Goal: Task Accomplishment & Management: Manage account settings

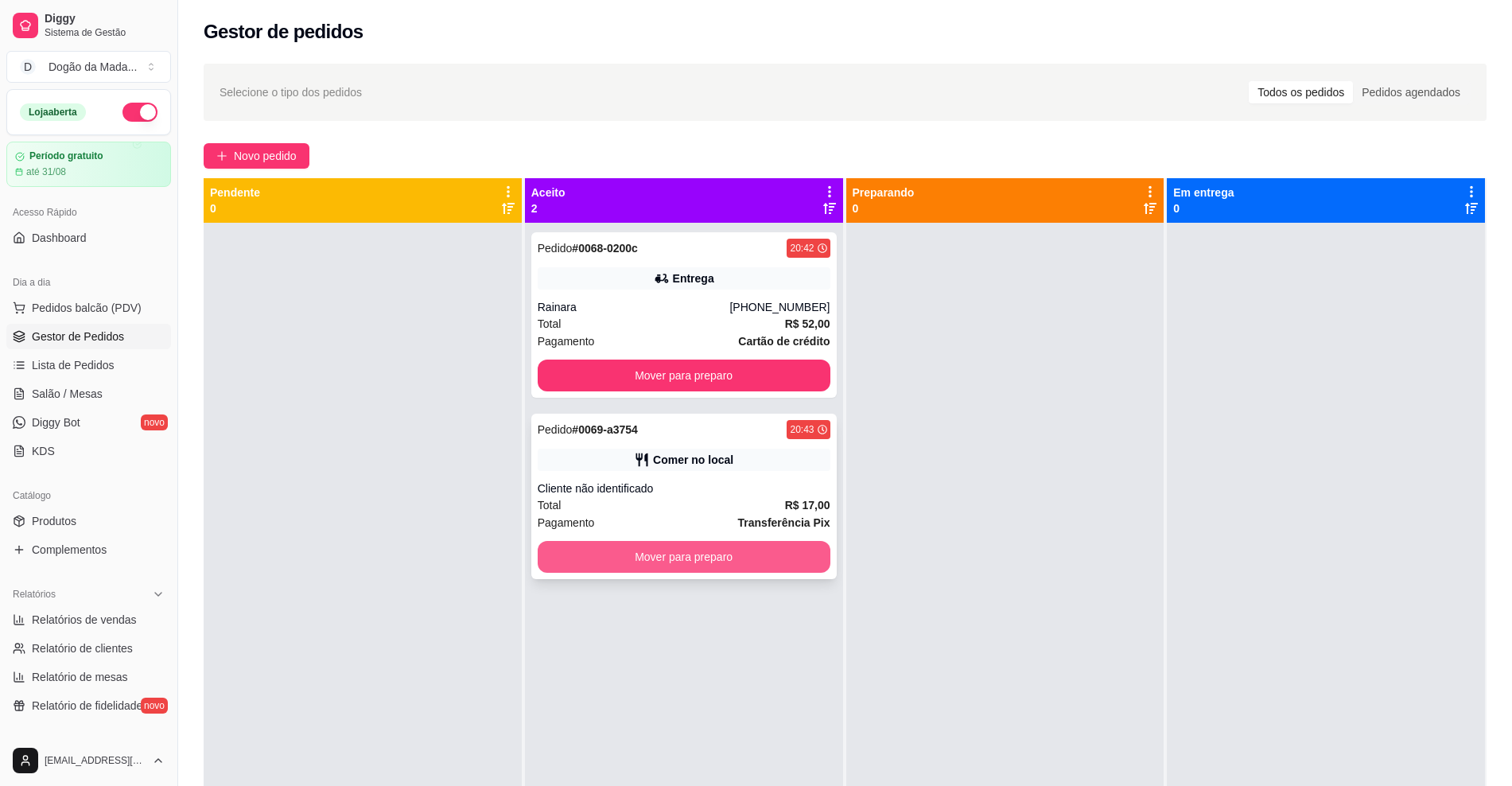
click at [757, 559] on button "Mover para preparo" at bounding box center [683, 557] width 292 height 32
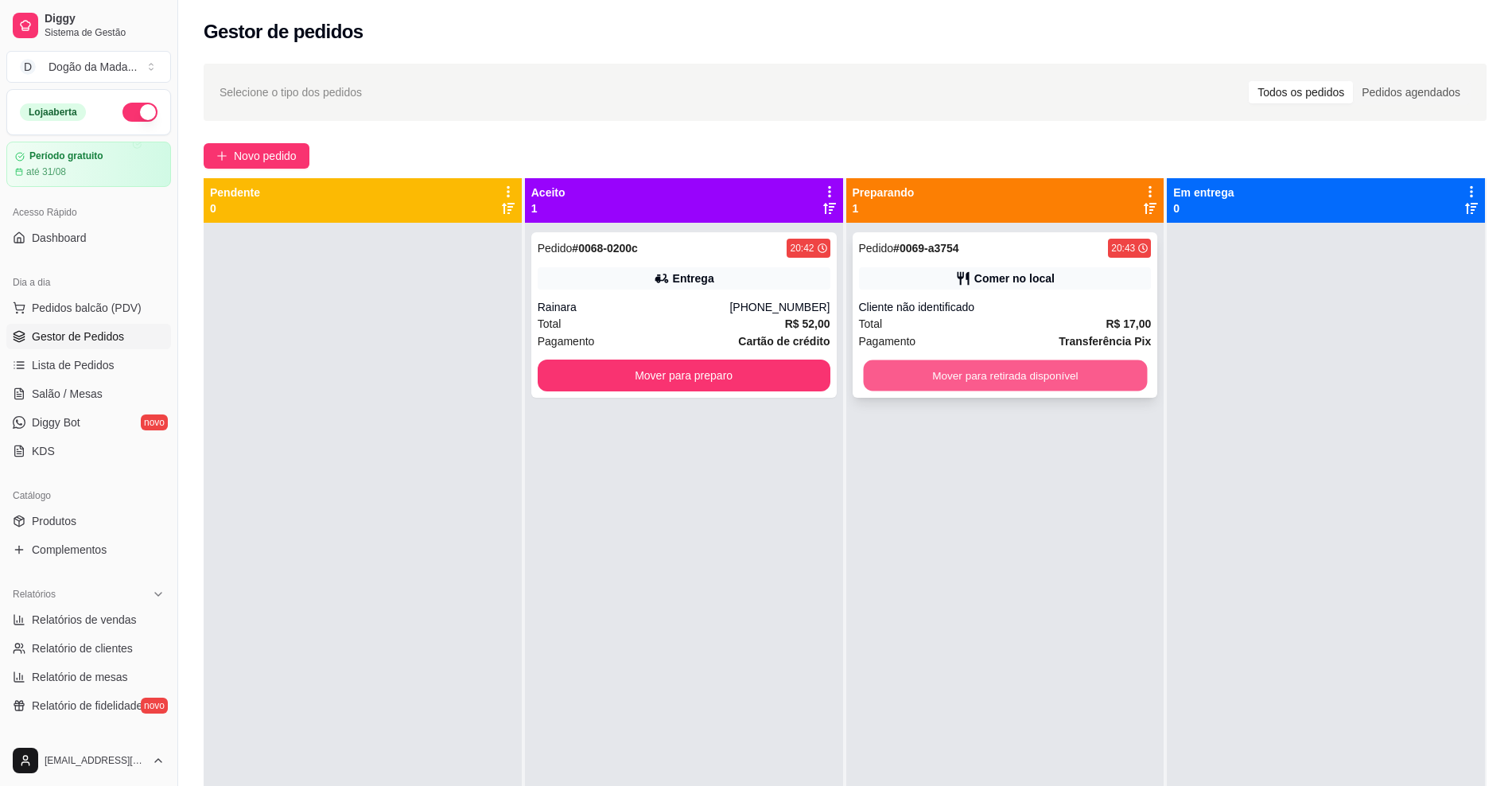
click at [1065, 384] on button "Mover para retirada disponível" at bounding box center [1005, 375] width 284 height 31
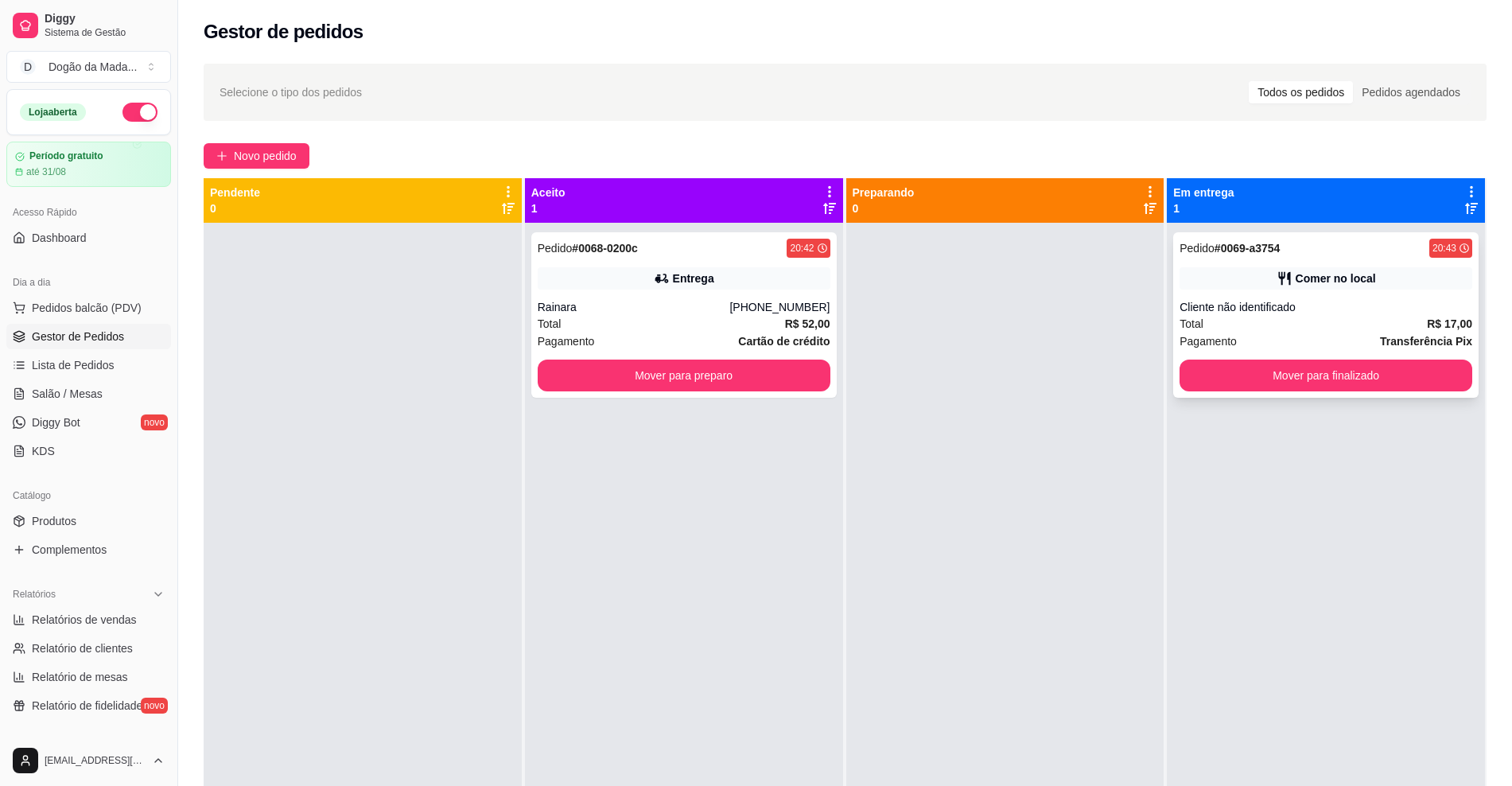
click at [1257, 386] on button "Mover para finalizado" at bounding box center [1325, 375] width 292 height 32
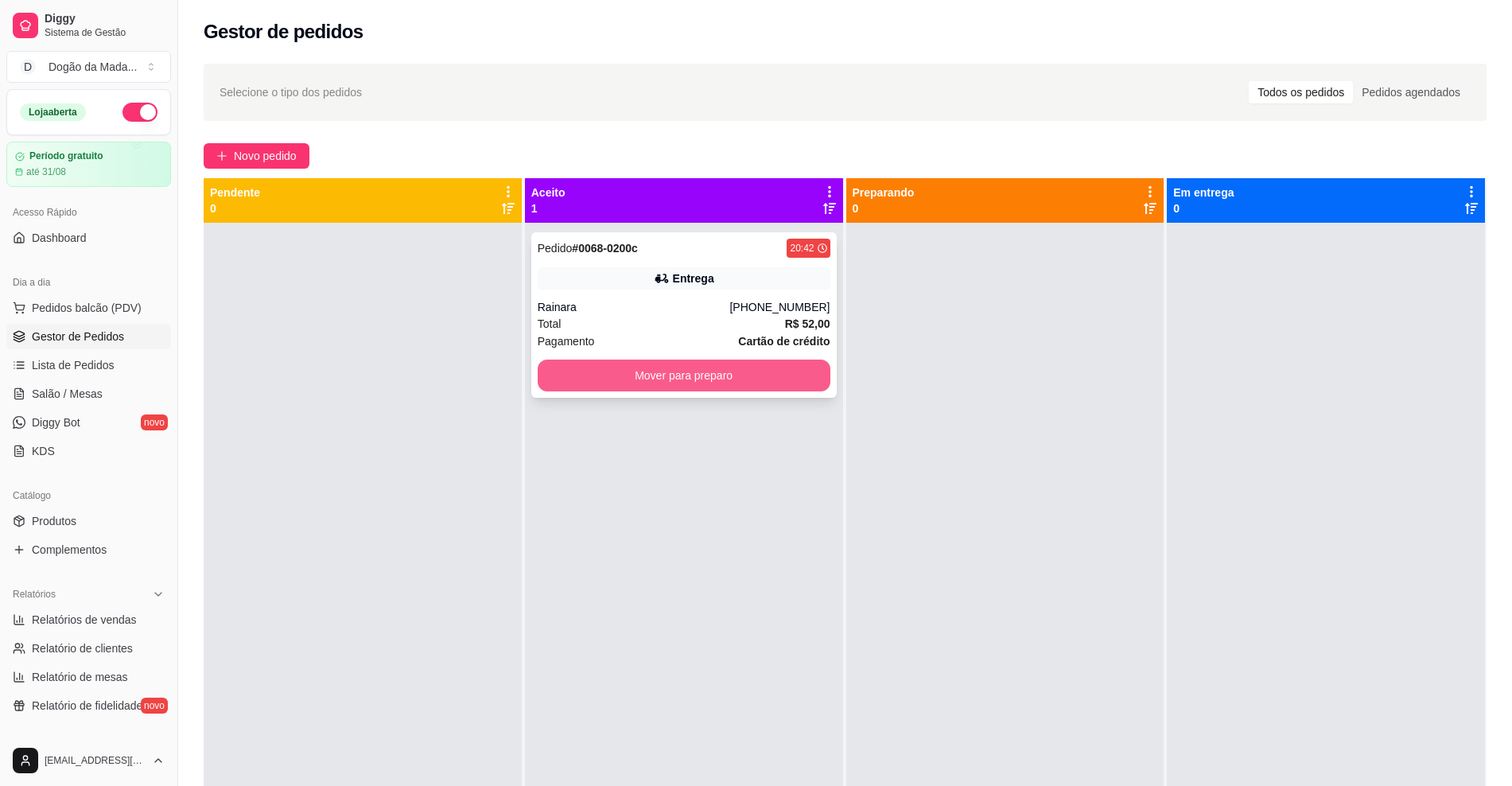
click at [630, 367] on button "Mover para preparo" at bounding box center [683, 375] width 292 height 32
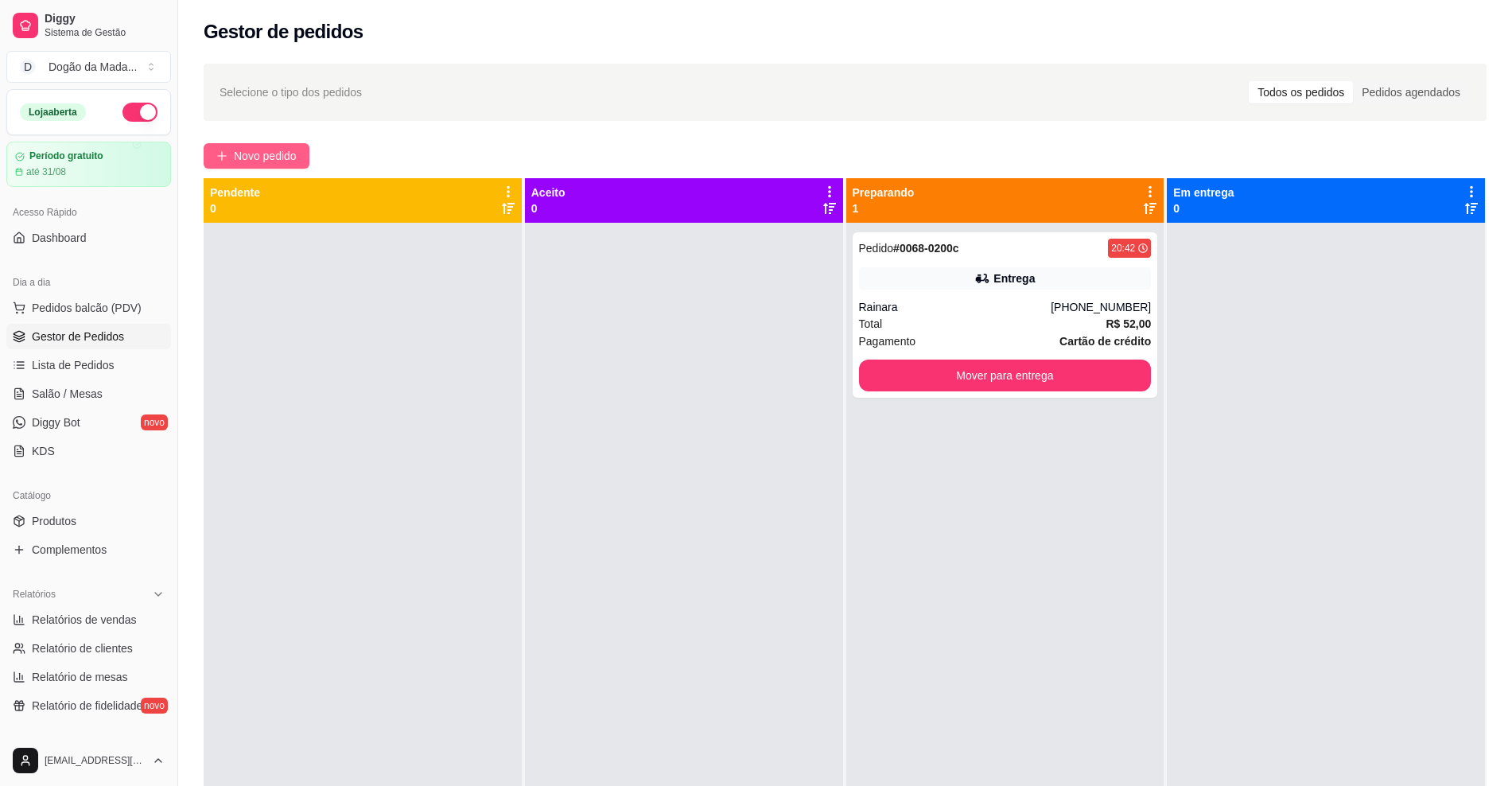
click at [249, 154] on span "Novo pedido" at bounding box center [265, 156] width 63 height 18
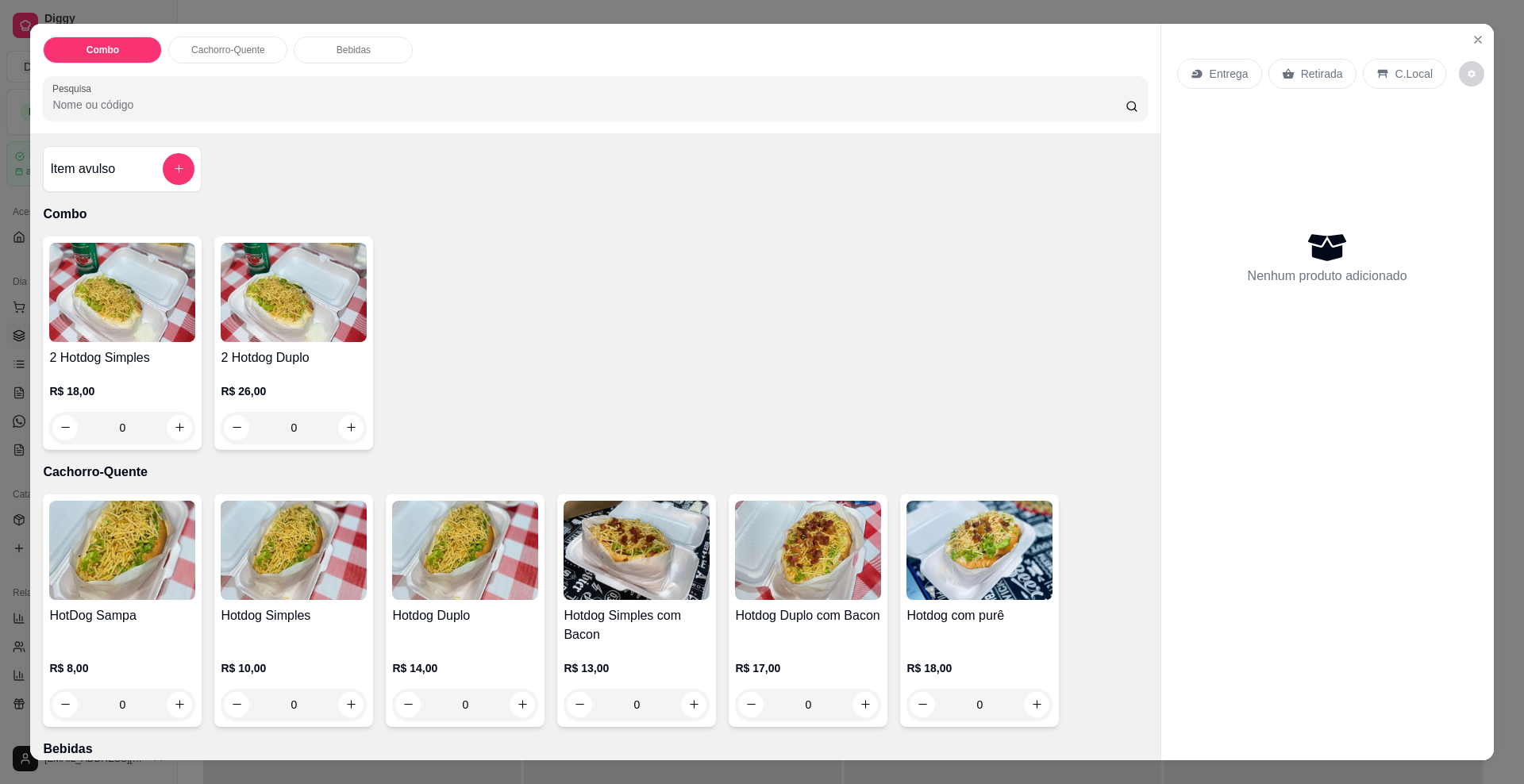
click at [348, 426] on div "0" at bounding box center [294, 428] width 146 height 32
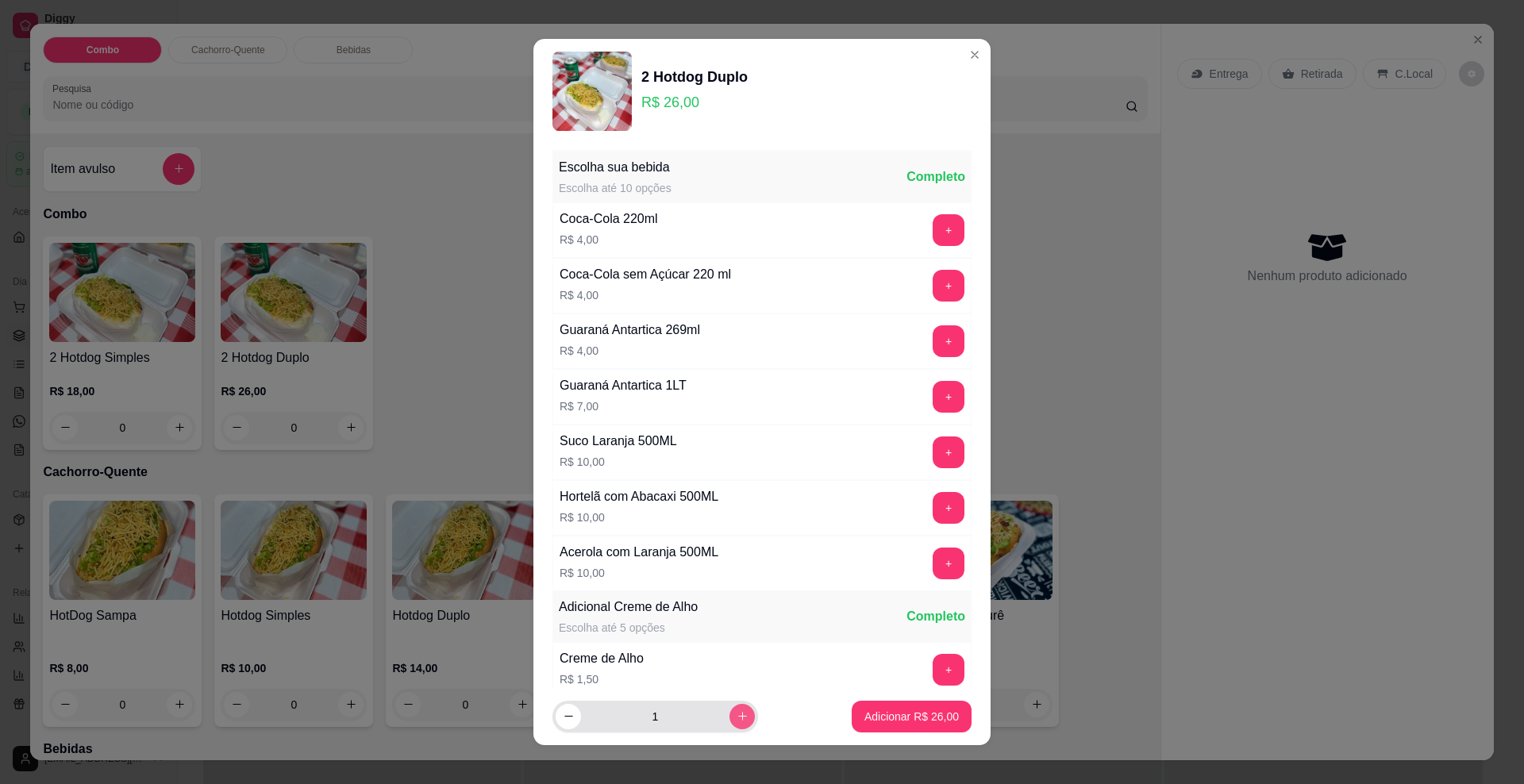
click at [736, 717] on icon "increase-product-quantity" at bounding box center [742, 716] width 12 height 12
type input "2"
click at [865, 714] on p "Adicionar R$ 52,00" at bounding box center [912, 716] width 95 height 16
type input "2"
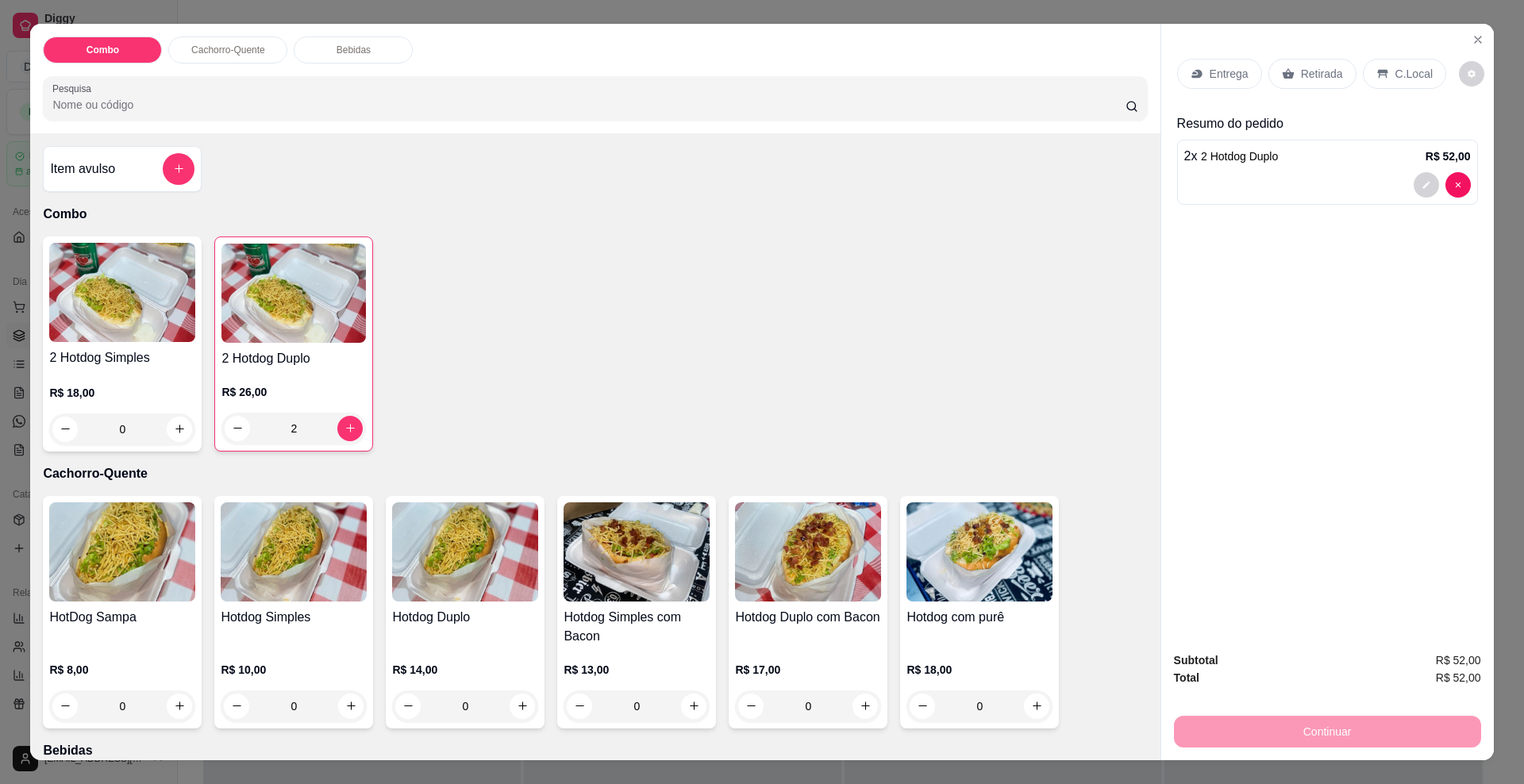
click at [1231, 70] on p "Entrega" at bounding box center [1229, 73] width 38 height 16
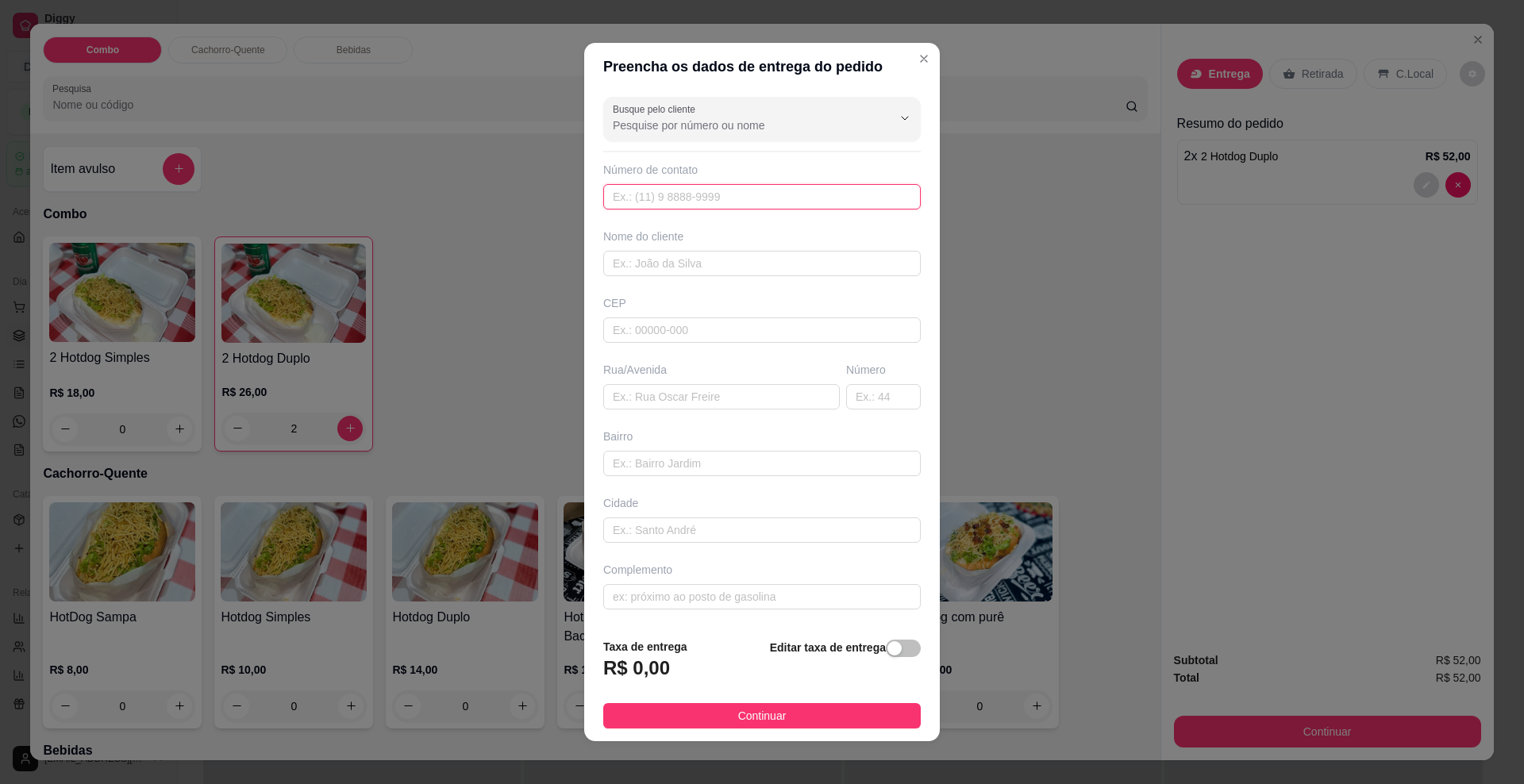
click at [709, 197] on input "text" at bounding box center [762, 196] width 317 height 25
click at [690, 113] on label "Busque pelo cliente" at bounding box center [656, 109] width 88 height 13
click at [690, 117] on input "Busque pelo cliente" at bounding box center [739, 125] width 254 height 16
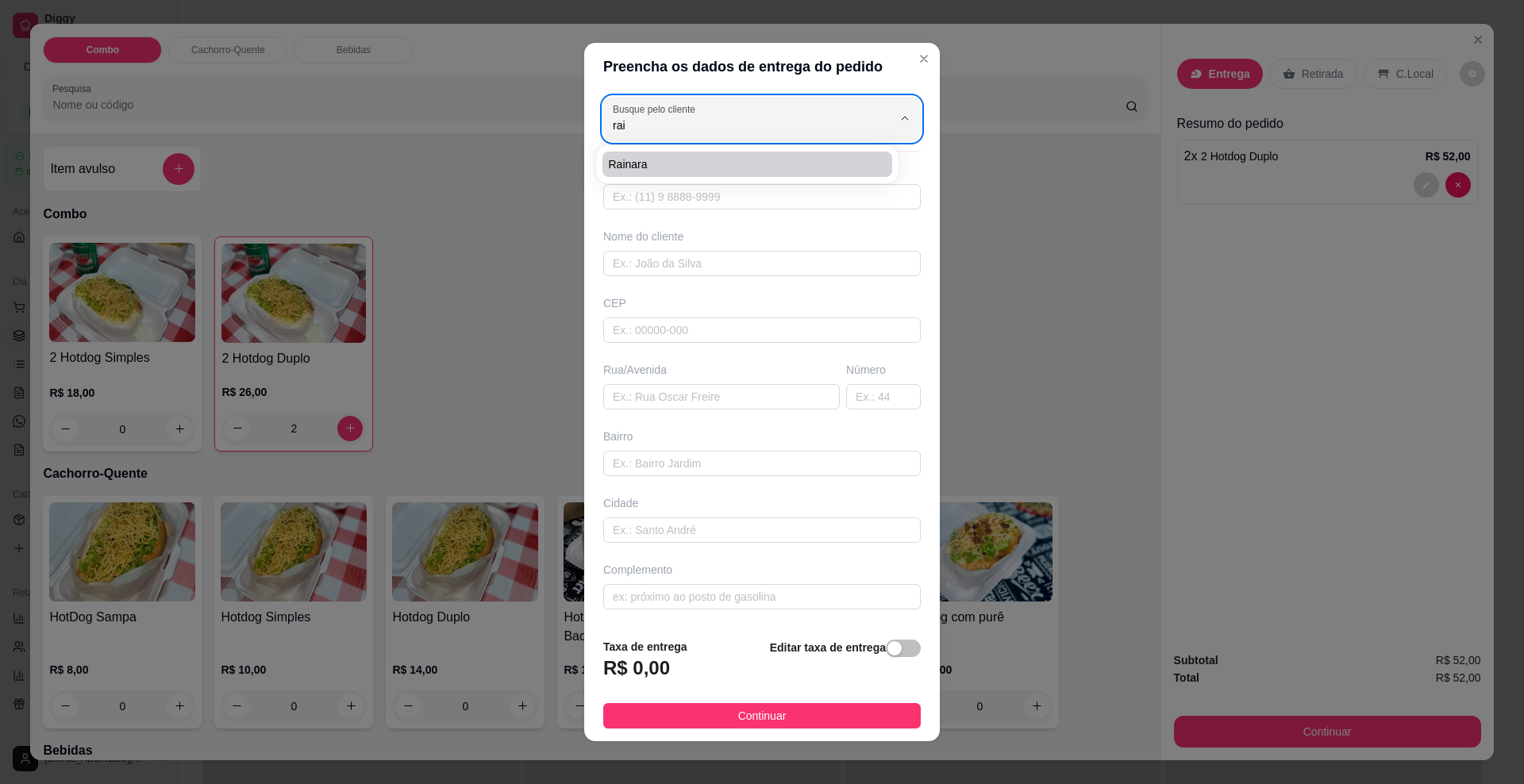
click at [626, 157] on span "Rainara" at bounding box center [739, 164] width 261 height 16
type input "Rainara"
type input "67991208177"
type input "Rainara"
type input "79083170"
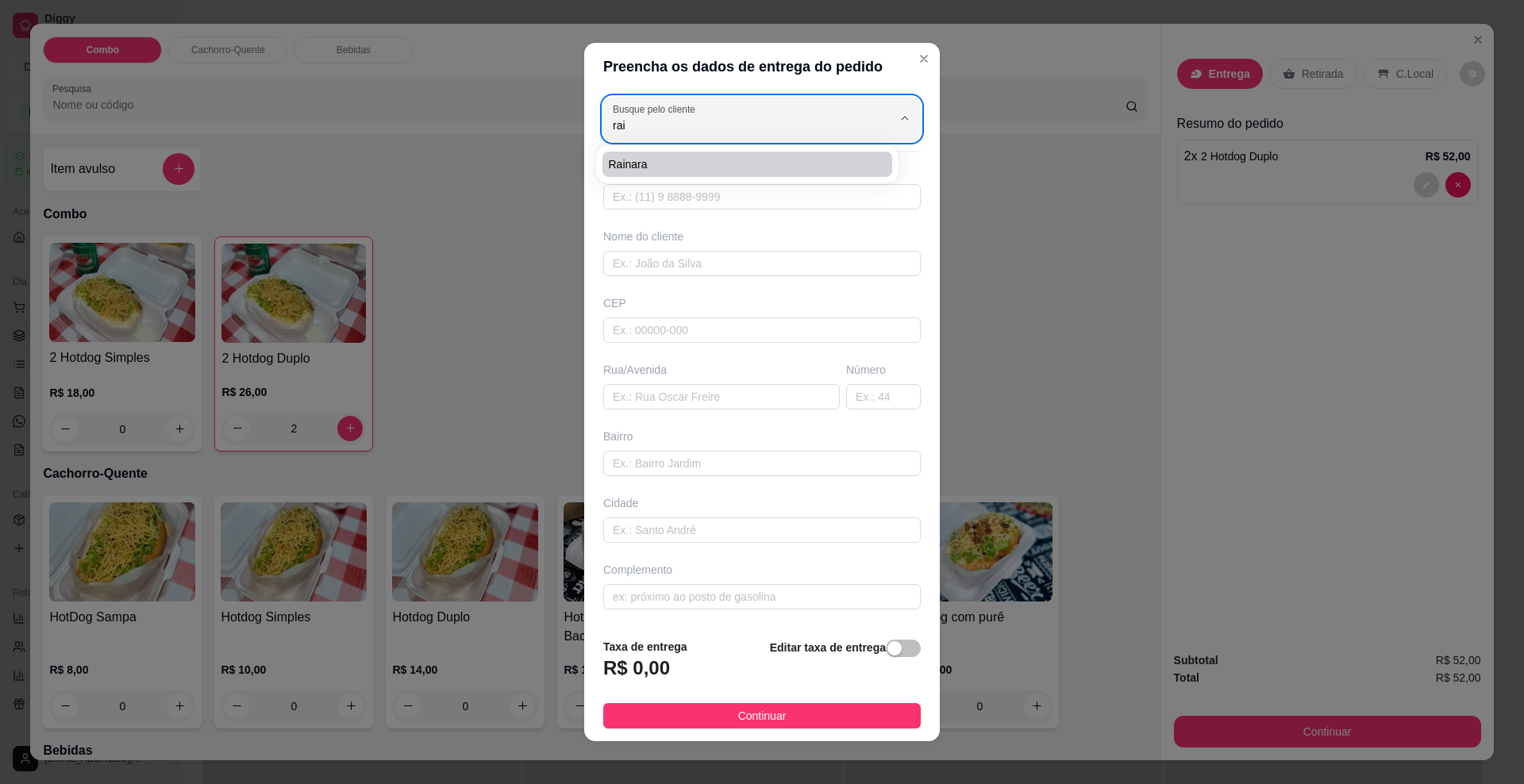
type input "[GEOGRAPHIC_DATA]"
type input "115"
type input "[GEOGRAPHIC_DATA]"
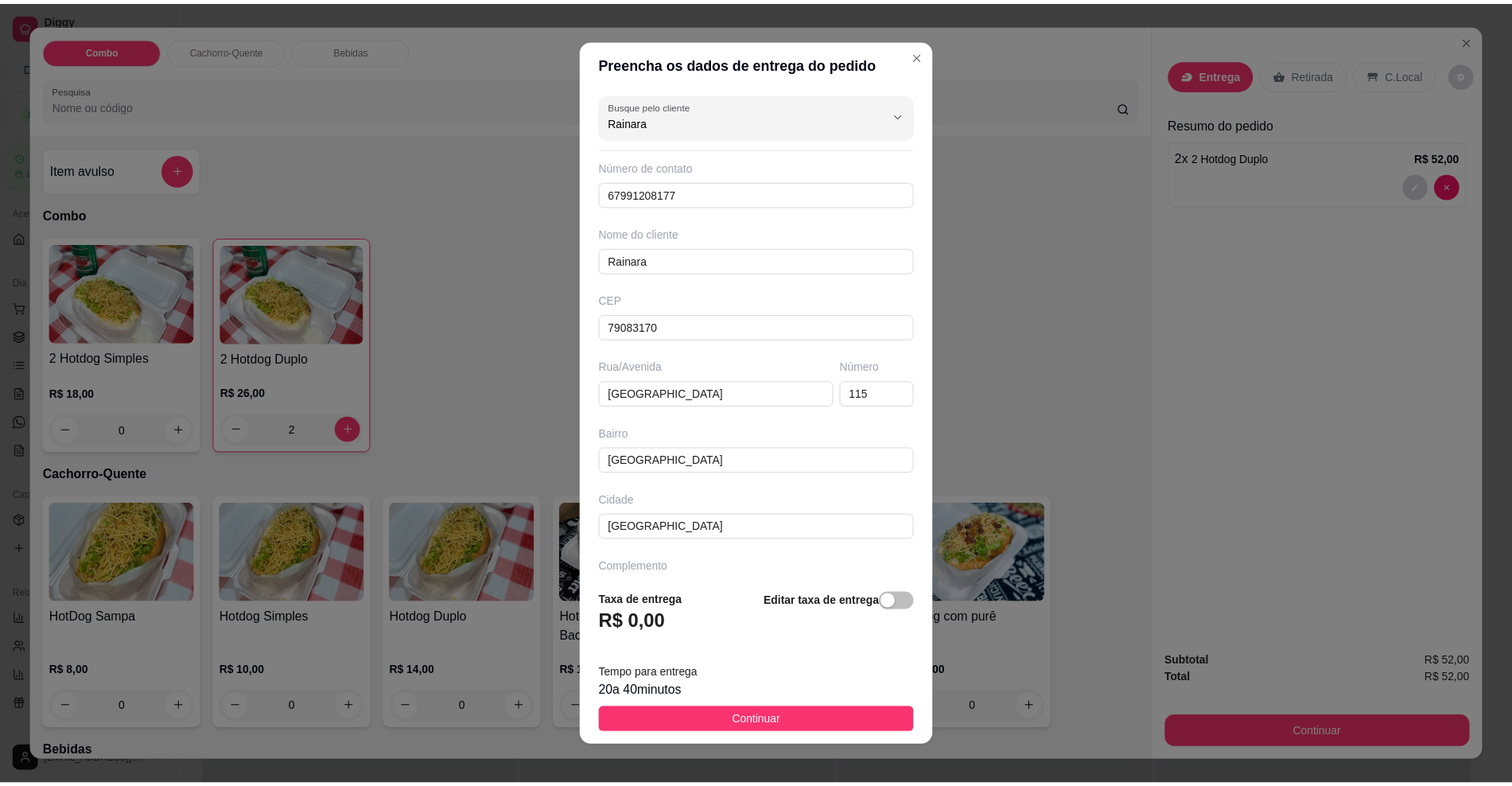
scroll to position [43, 0]
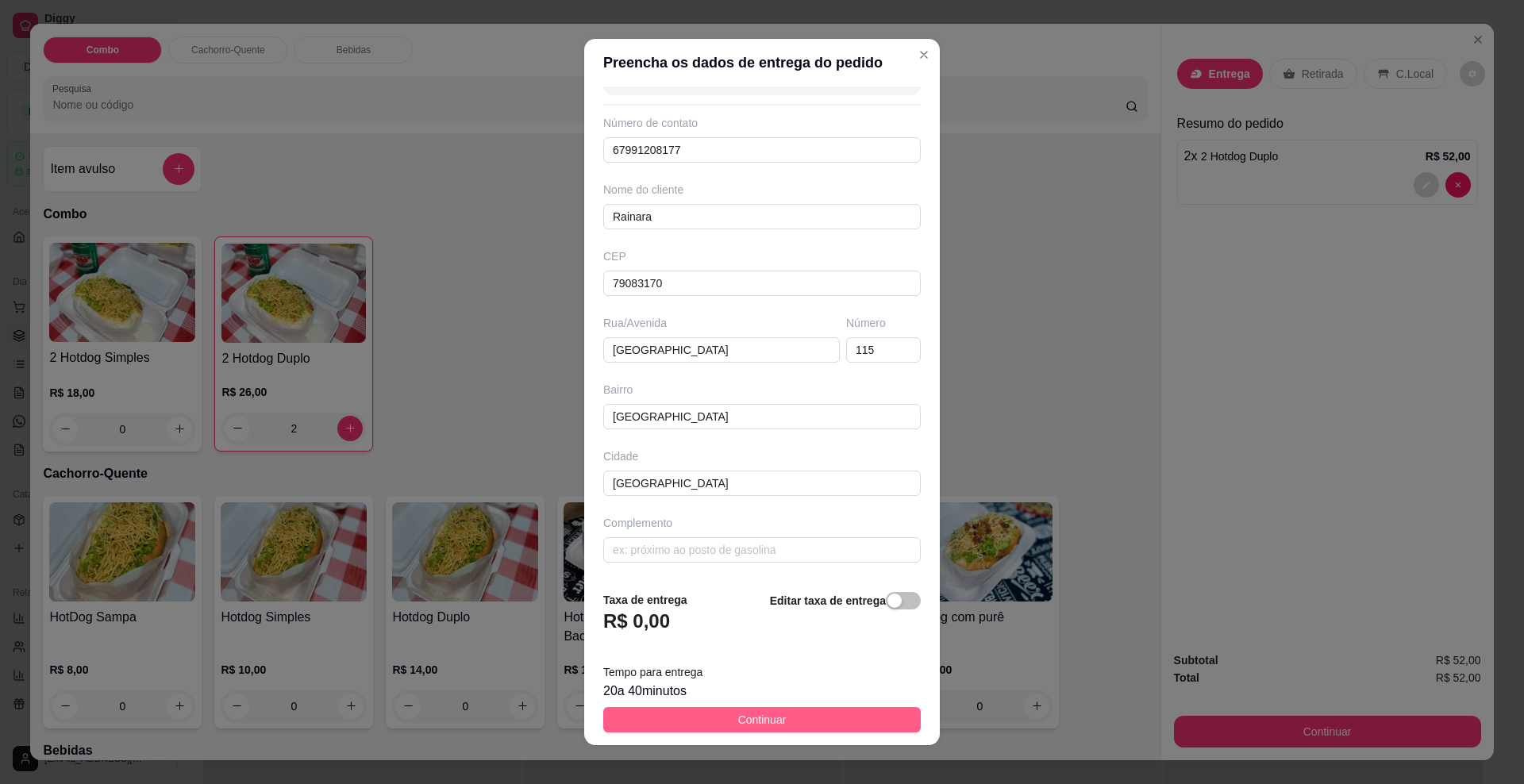
type input "Rainara"
click at [715, 710] on button "Continuar" at bounding box center [762, 719] width 317 height 25
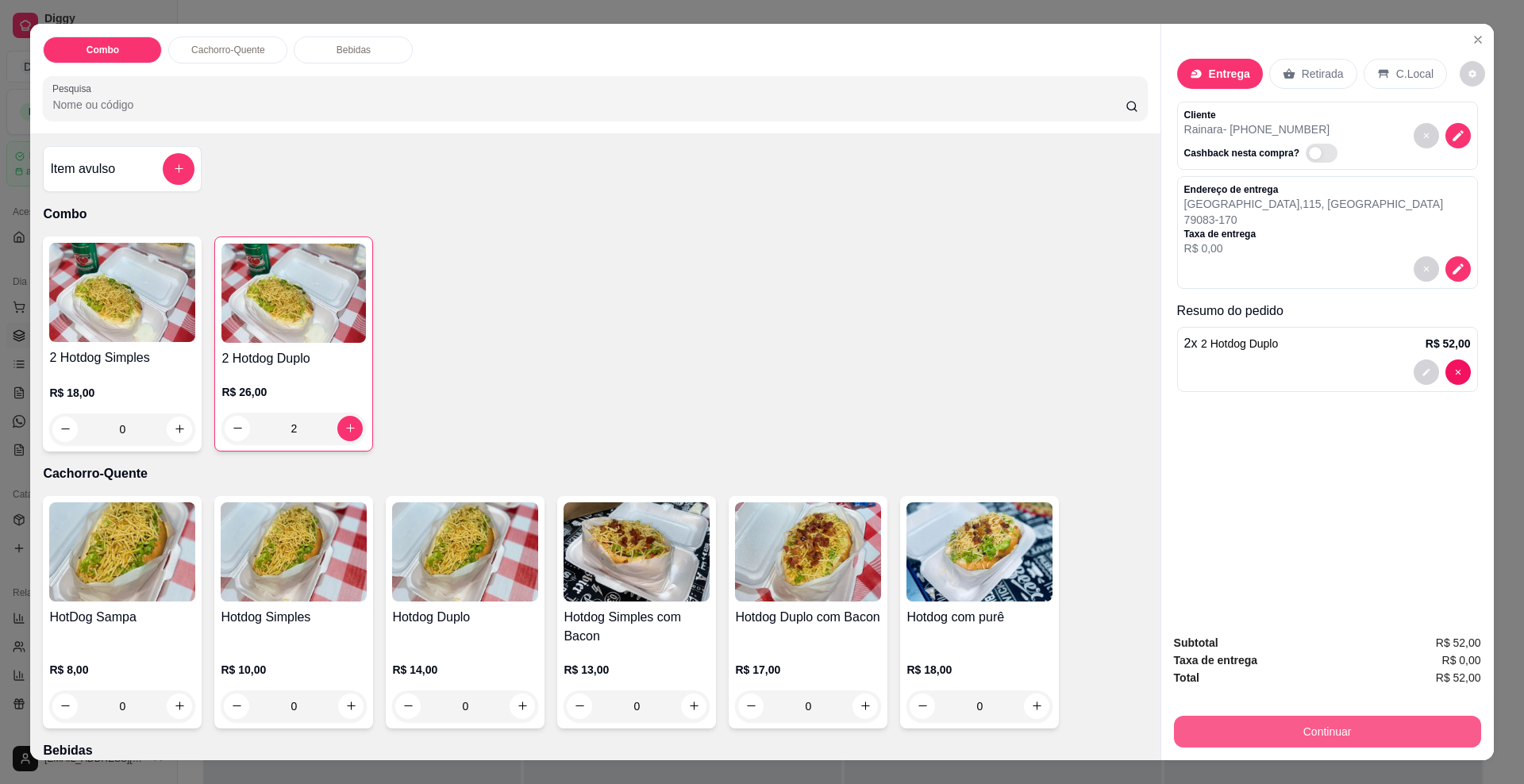
click at [1317, 726] on button "Continuar" at bounding box center [1327, 731] width 307 height 32
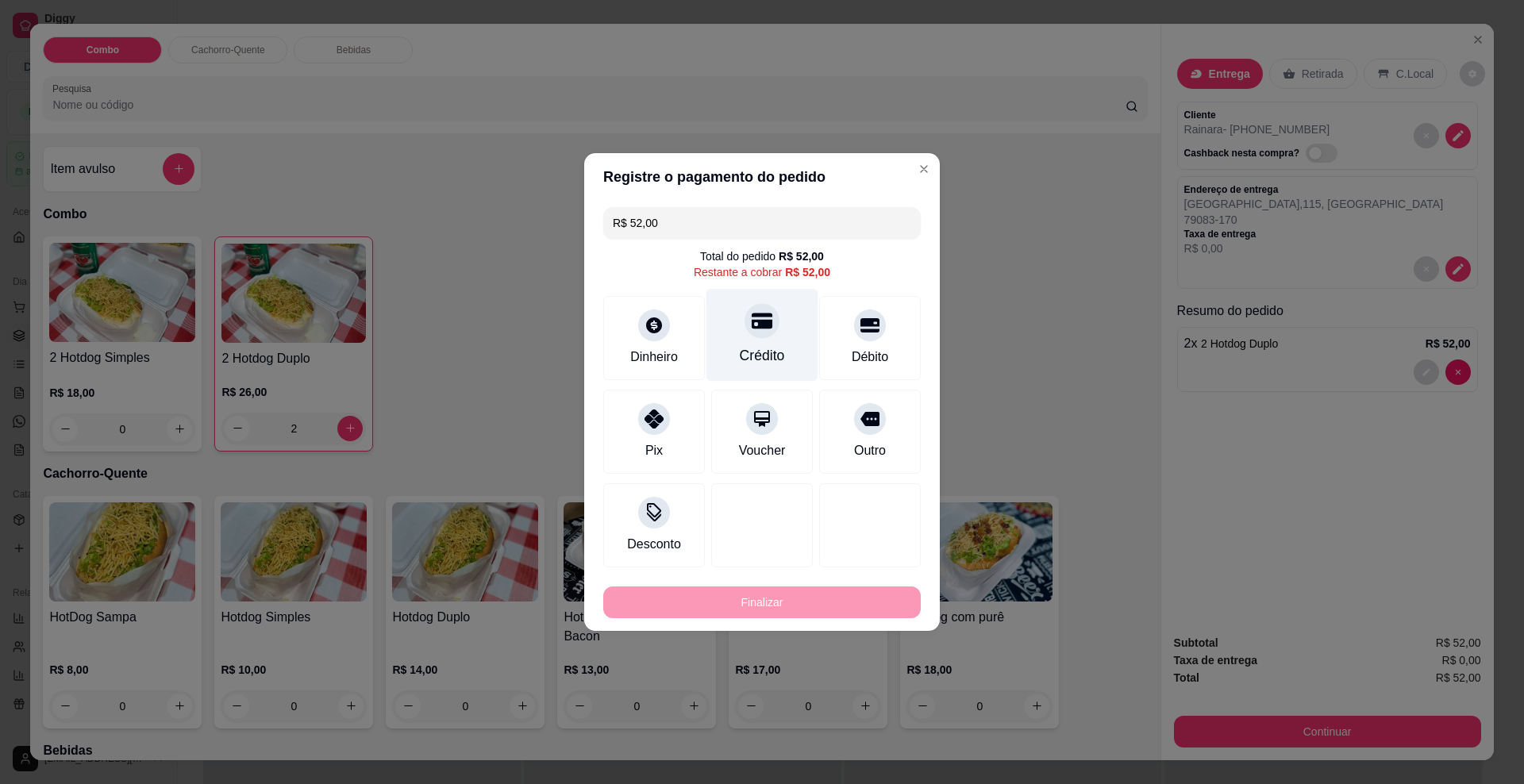
click at [758, 354] on div "Crédito" at bounding box center [762, 355] width 45 height 21
type input "R$ 0,00"
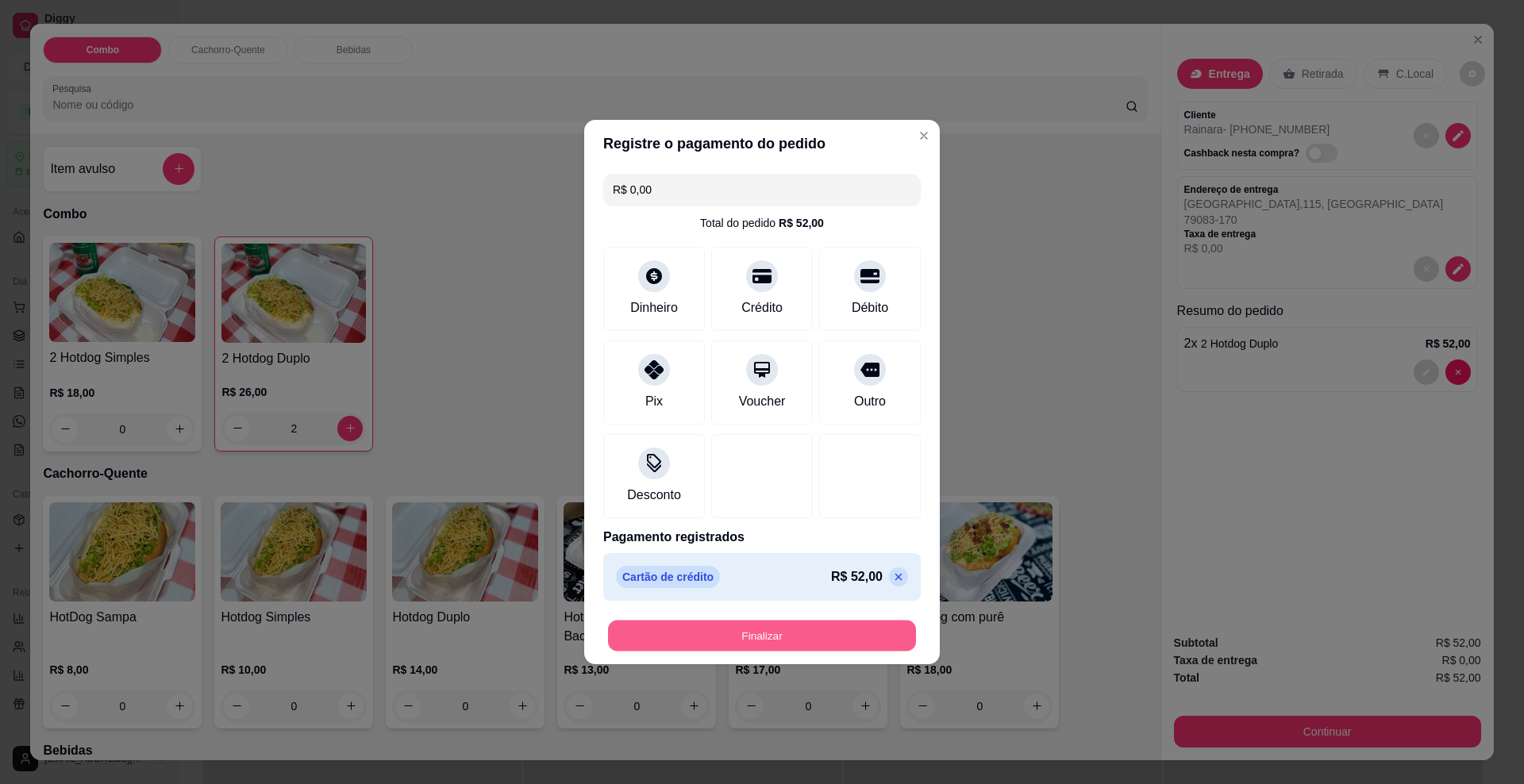
click at [627, 632] on button "Finalizar" at bounding box center [762, 636] width 308 height 31
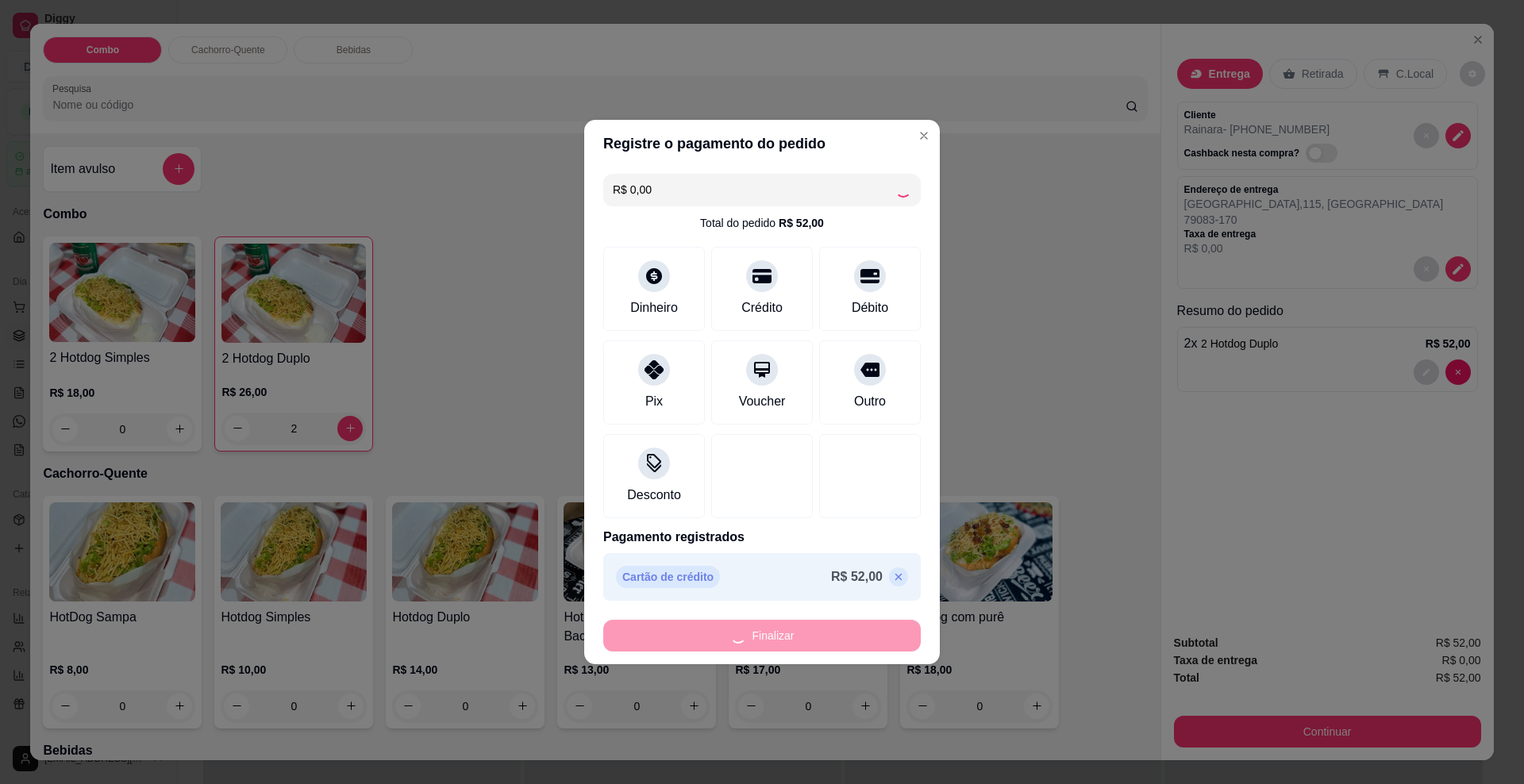
type input "0"
type input "-R$ 52,00"
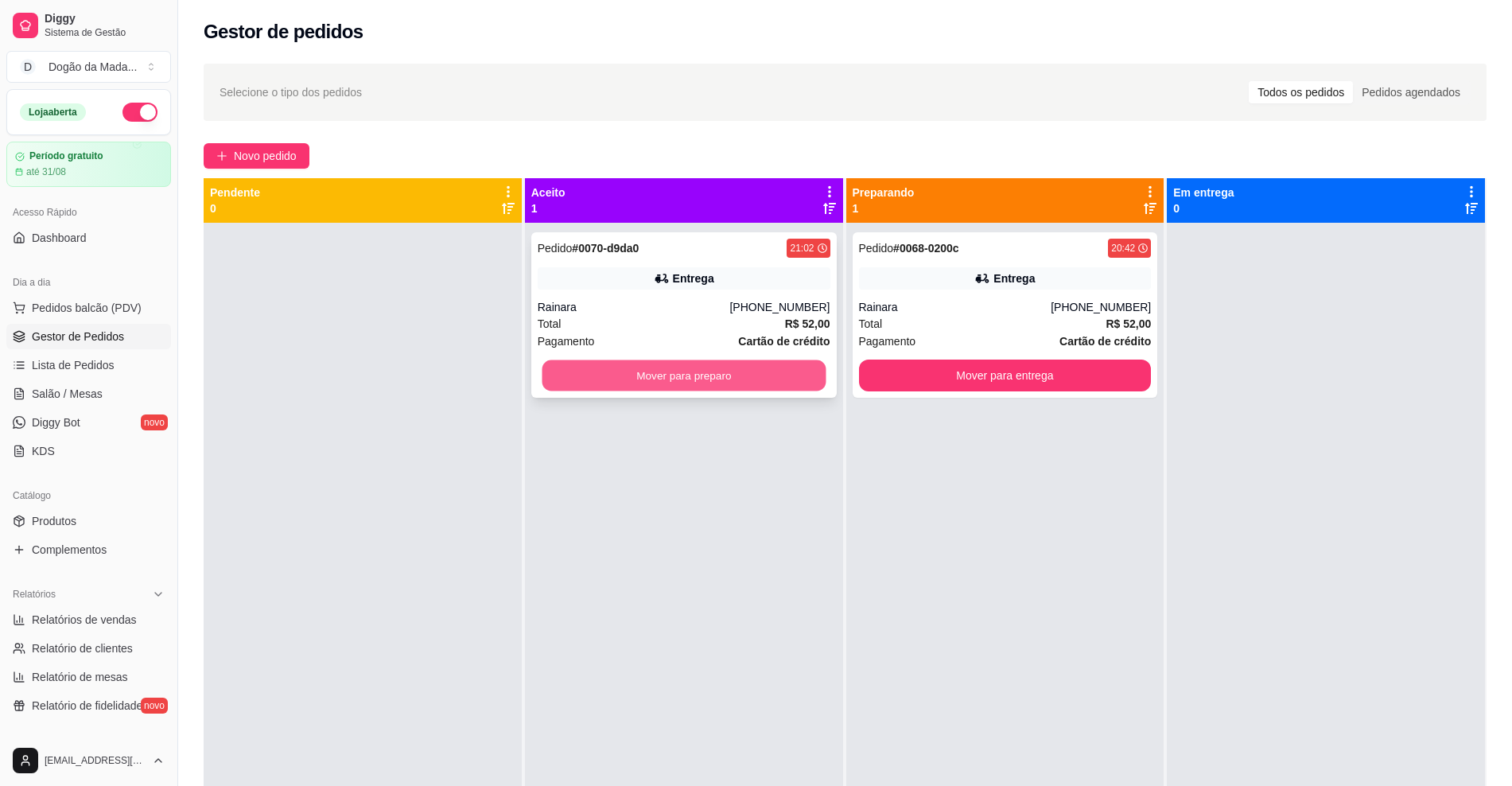
click at [683, 367] on button "Mover para preparo" at bounding box center [683, 375] width 284 height 31
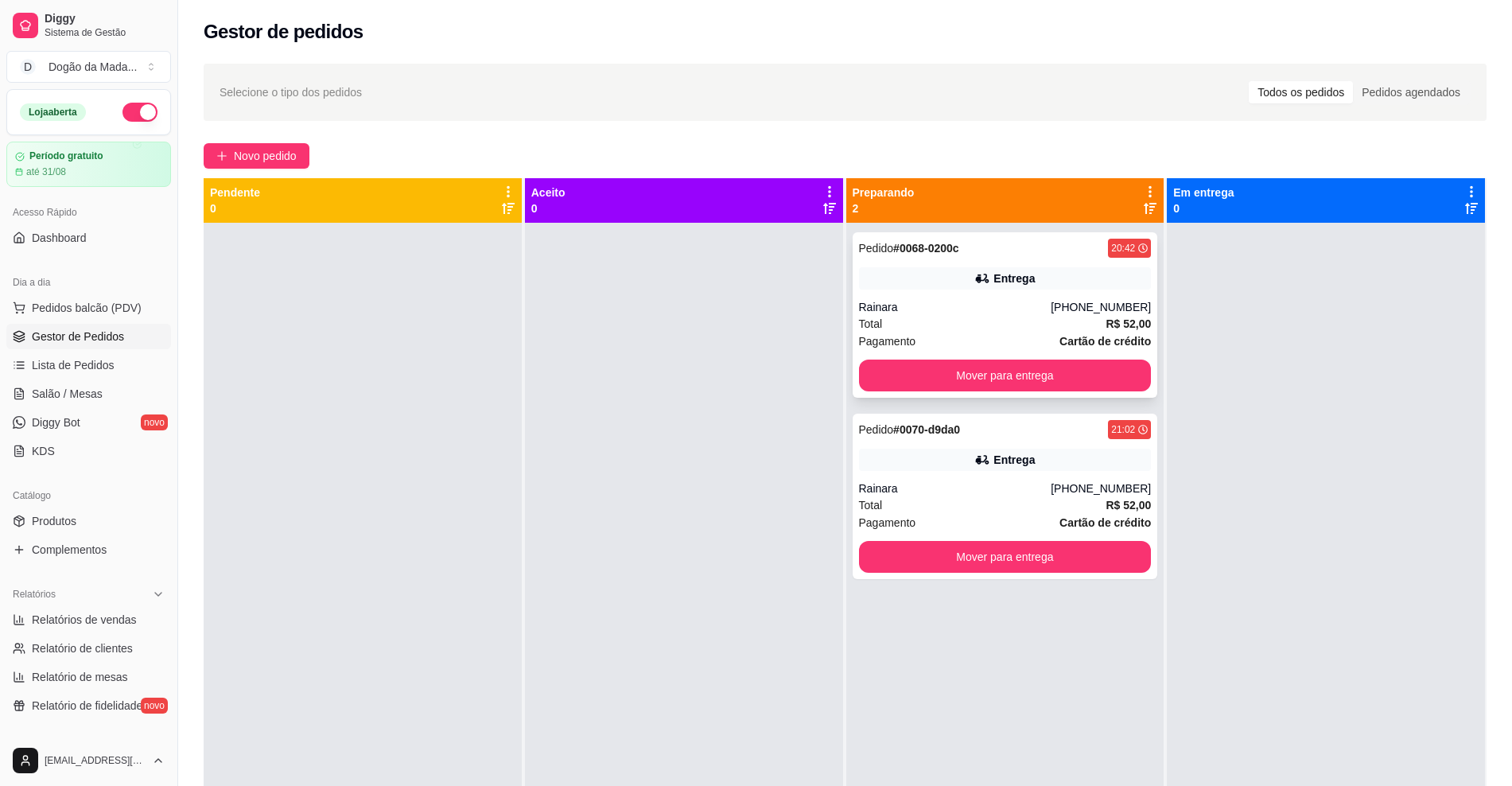
click at [999, 318] on div "Total R$ 52,00" at bounding box center [1005, 323] width 292 height 18
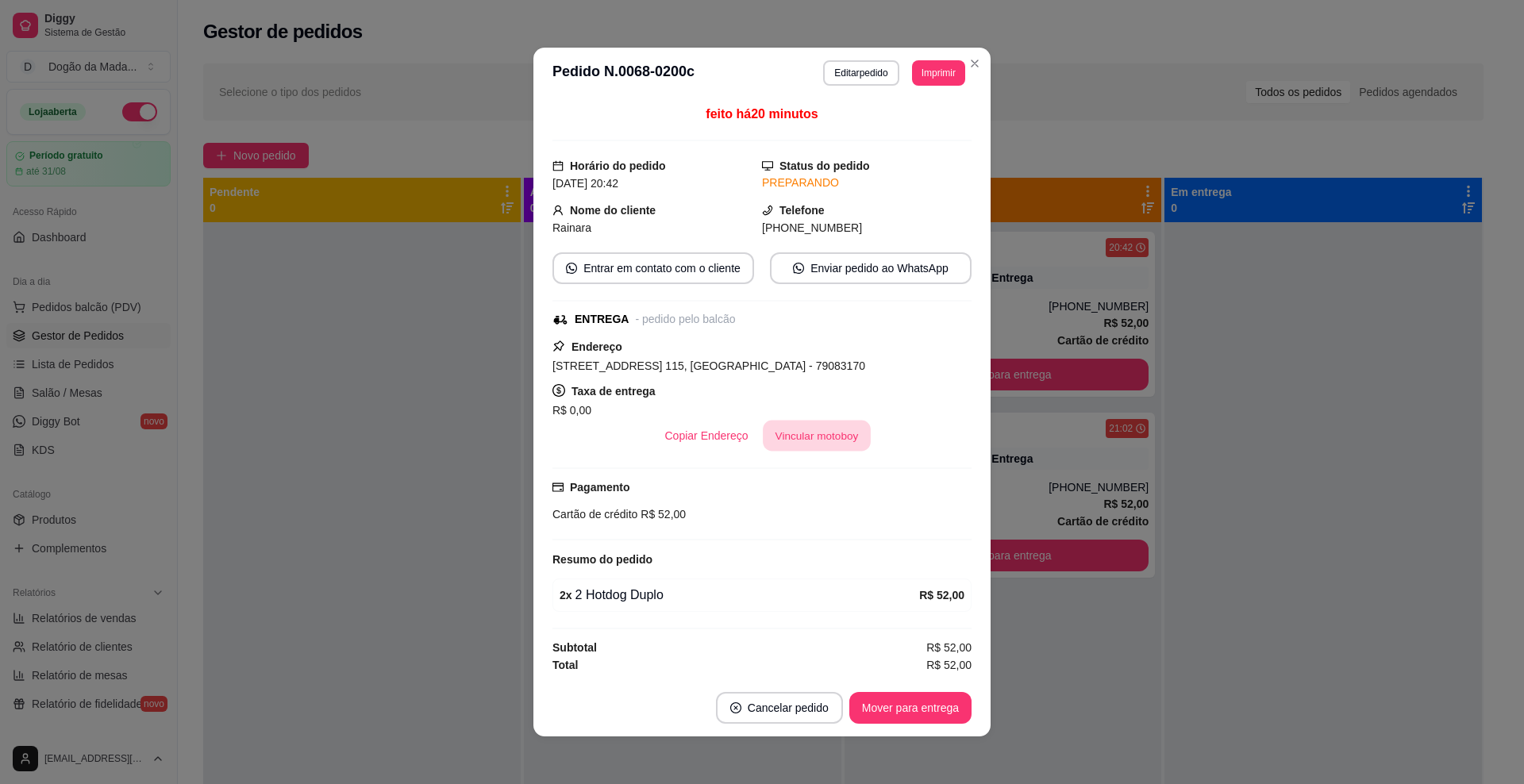
click at [802, 435] on button "Vincular motoboy" at bounding box center [816, 435] width 108 height 31
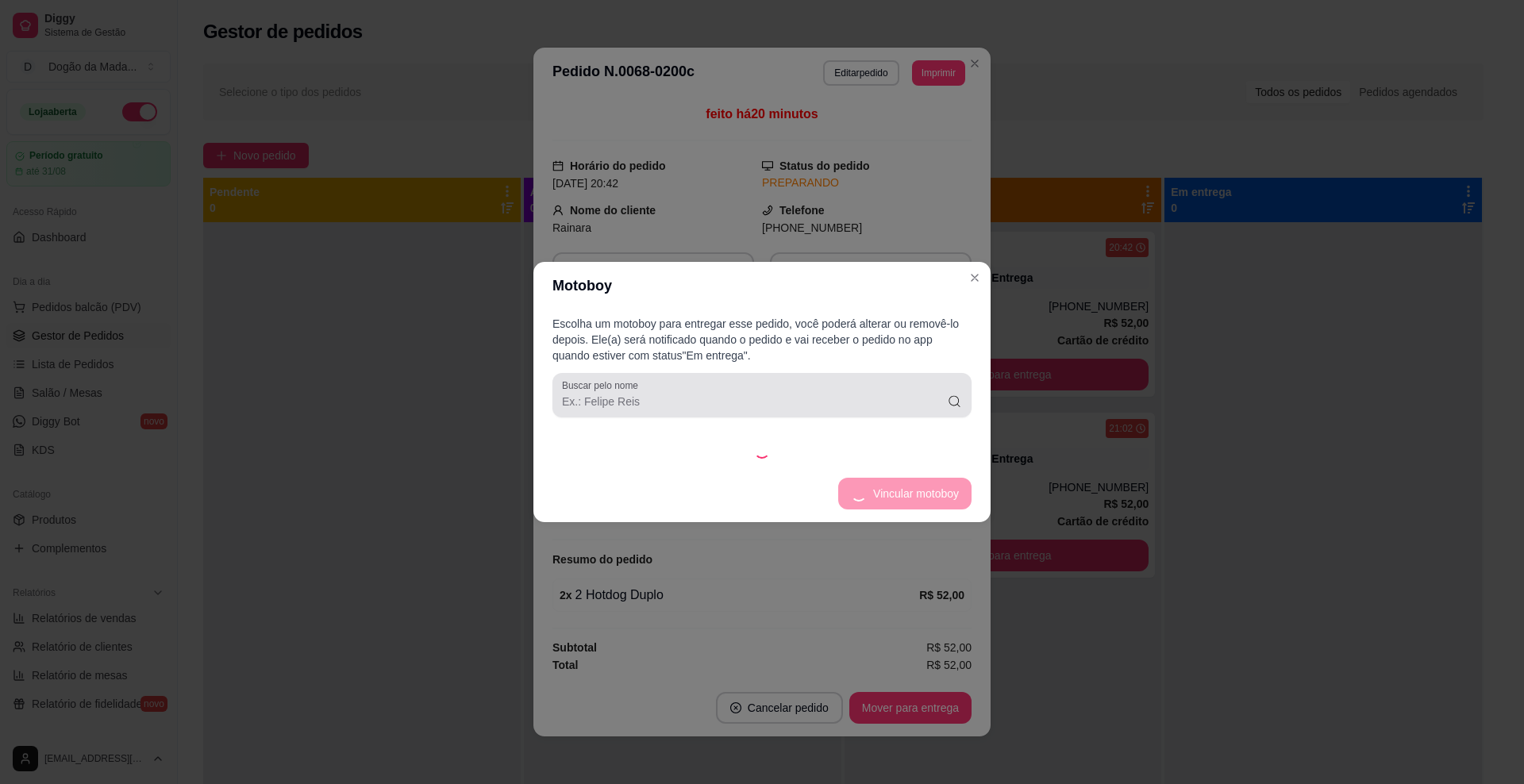
click at [770, 413] on div "Escolha um motoboy para entregar esse pedido, você poderá alterar ou removê-lo …" at bounding box center [762, 387] width 457 height 156
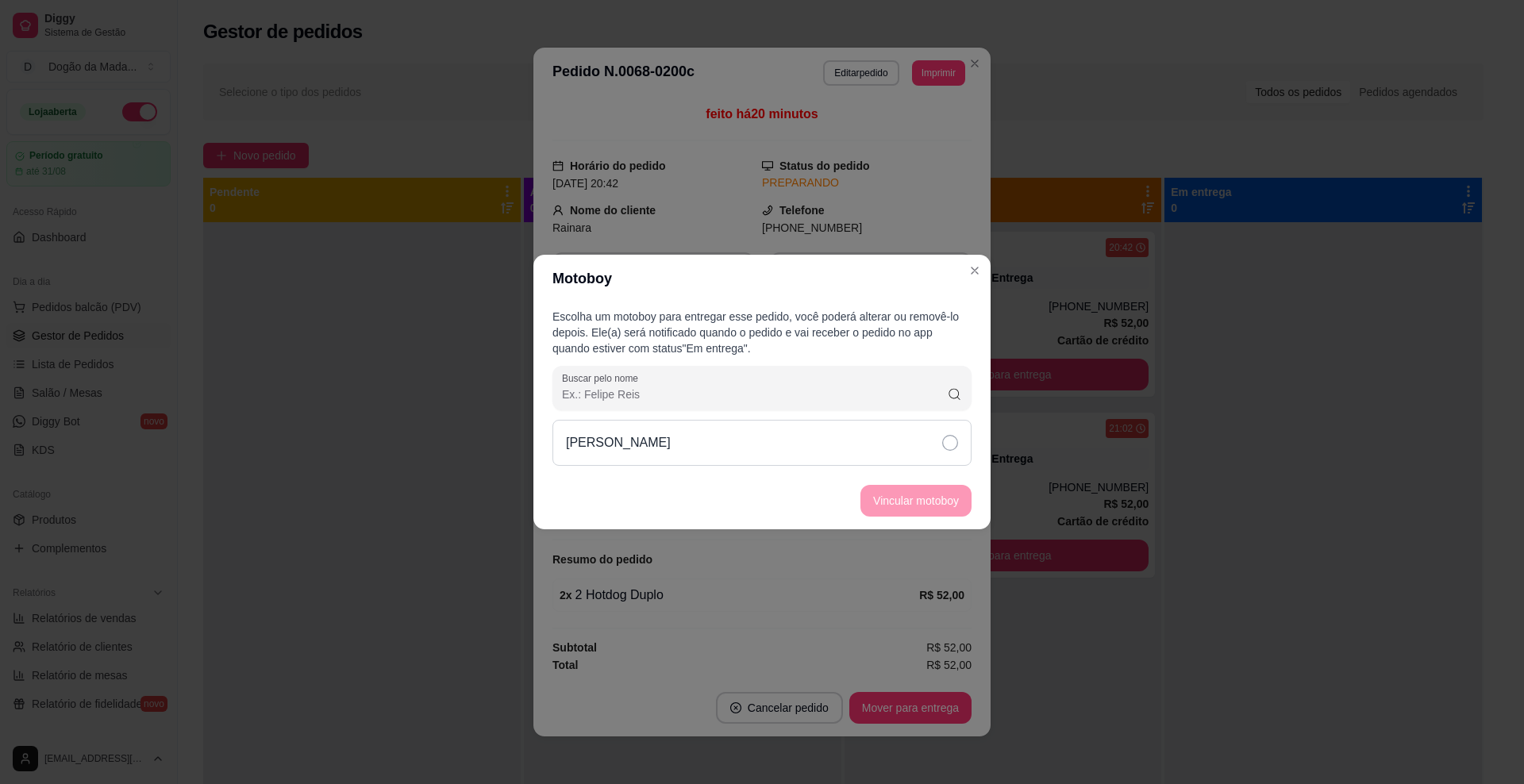
click at [811, 460] on div "[PERSON_NAME]" at bounding box center [762, 443] width 419 height 46
click at [885, 482] on footer "Vincular motoboy" at bounding box center [762, 501] width 457 height 57
click at [894, 498] on button "Vincular motoboy" at bounding box center [915, 501] width 108 height 31
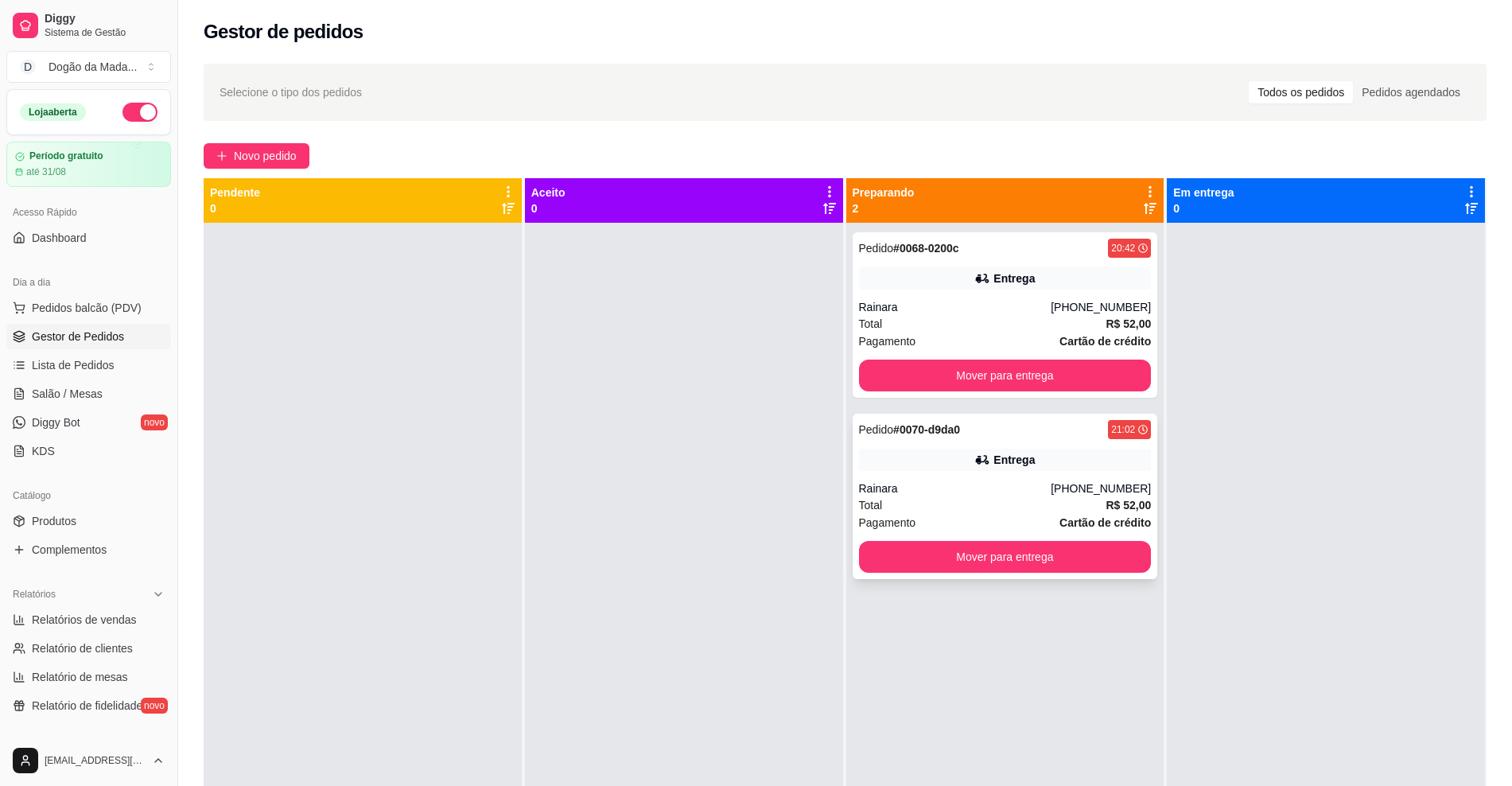
click at [997, 491] on div "Rainara" at bounding box center [955, 488] width 193 height 16
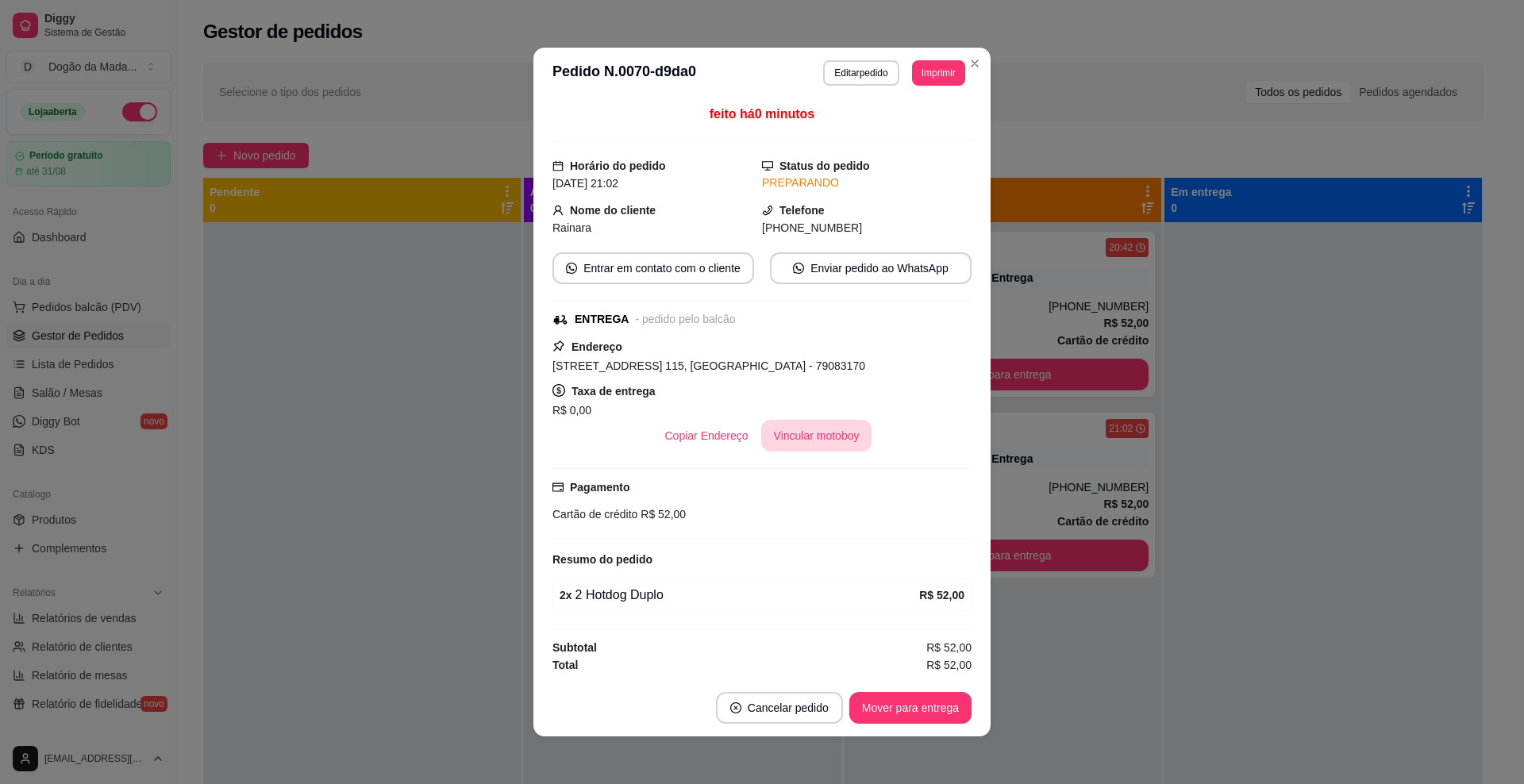
click at [777, 428] on button "Vincular motoboy" at bounding box center [817, 436] width 111 height 32
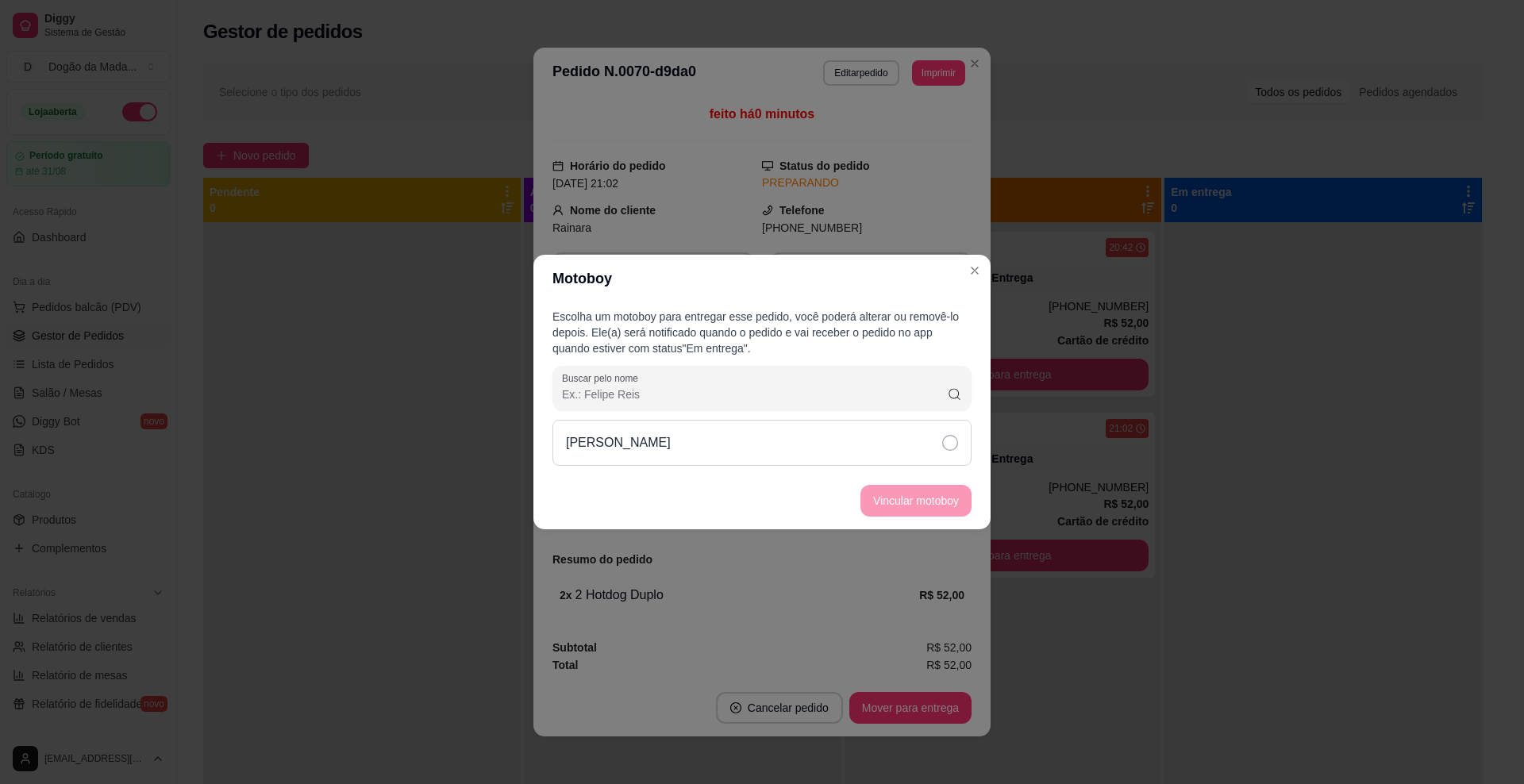
click at [905, 445] on div "[PERSON_NAME]" at bounding box center [762, 443] width 419 height 46
click at [921, 493] on button "Vincular motoboy" at bounding box center [915, 501] width 111 height 32
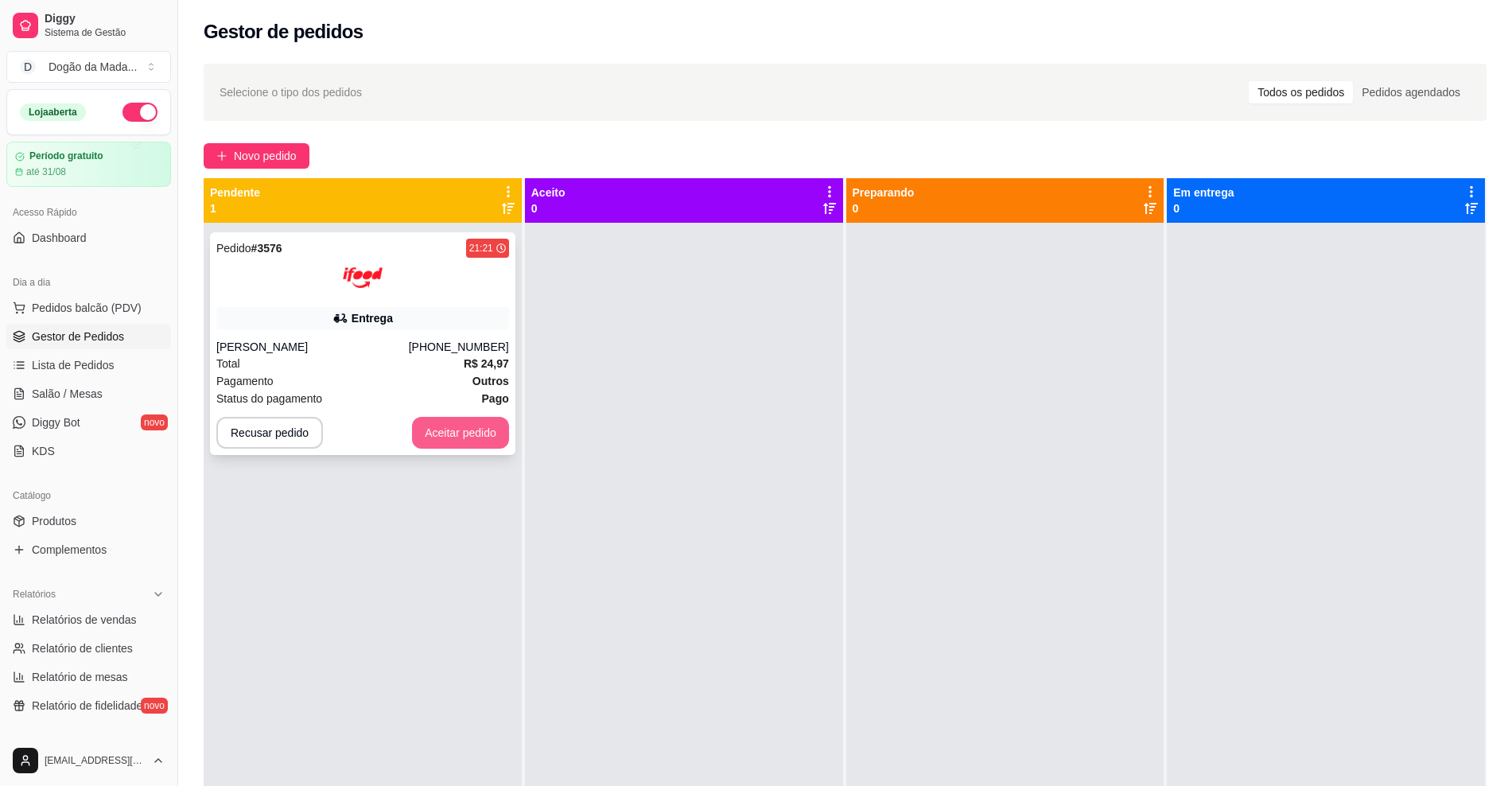
click at [460, 429] on button "Aceitar pedido" at bounding box center [460, 432] width 97 height 32
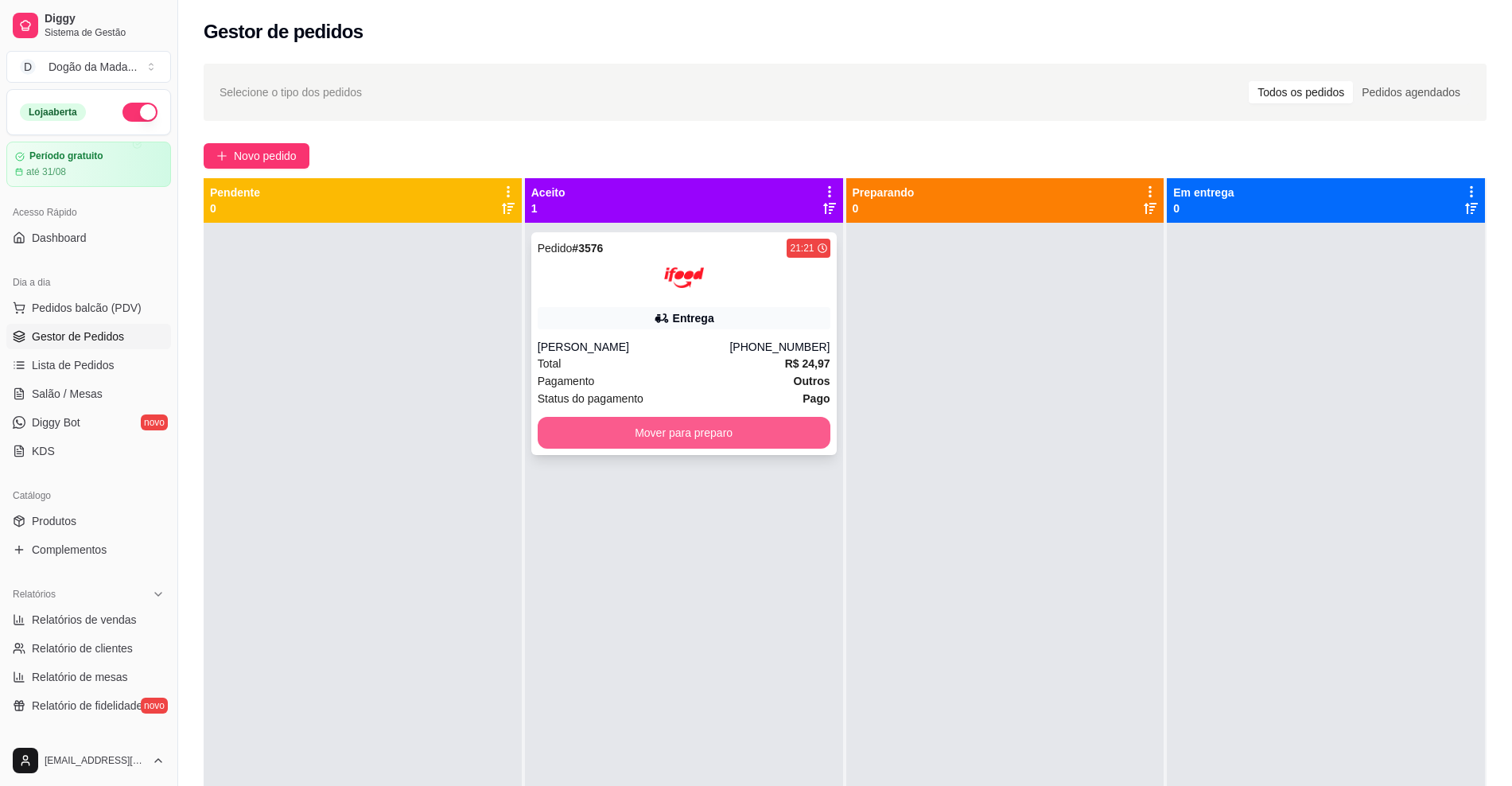
click at [561, 441] on button "Mover para preparo" at bounding box center [683, 432] width 292 height 32
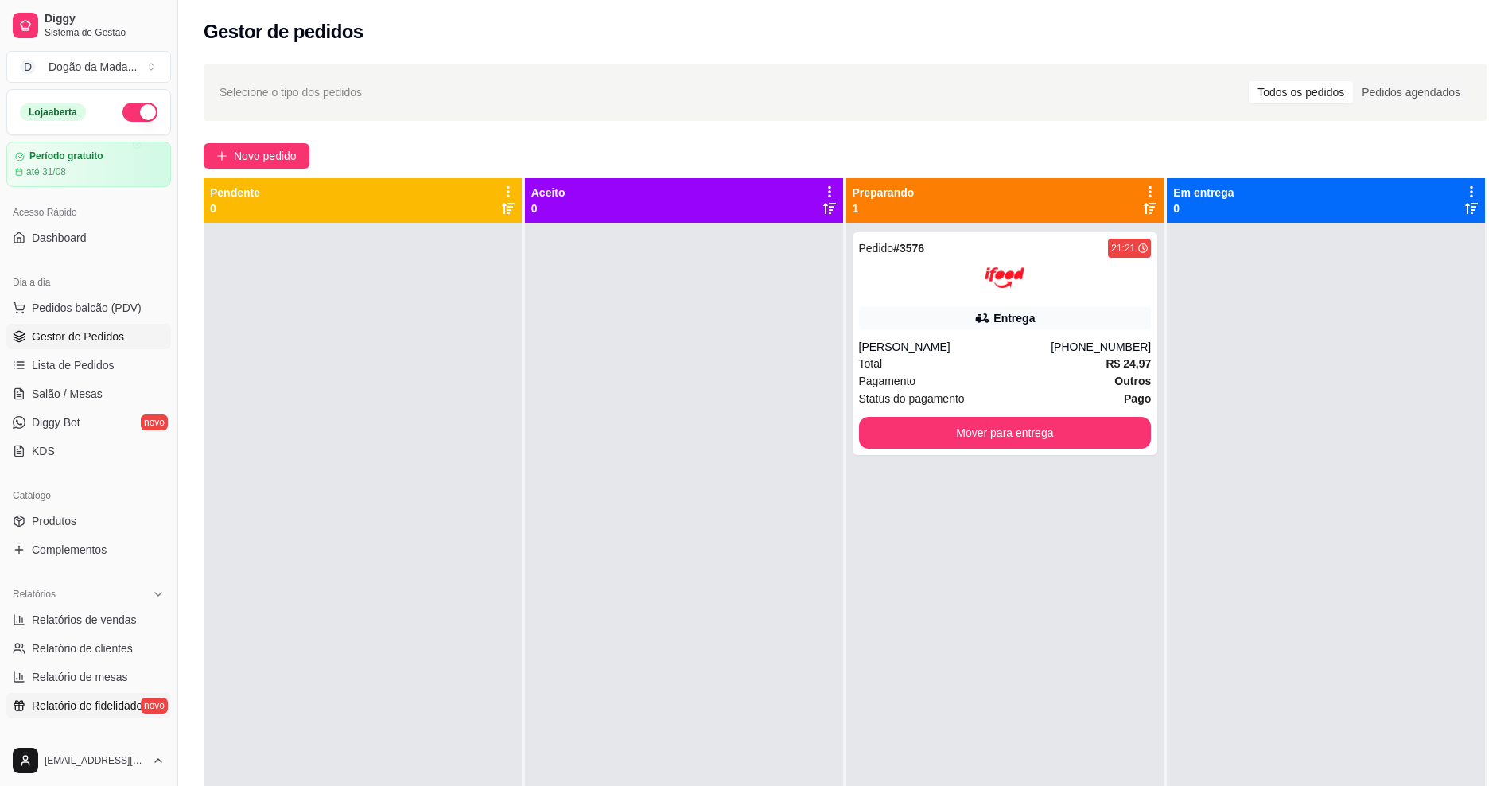
click at [100, 703] on span "Relatório de fidelidade" at bounding box center [87, 705] width 111 height 16
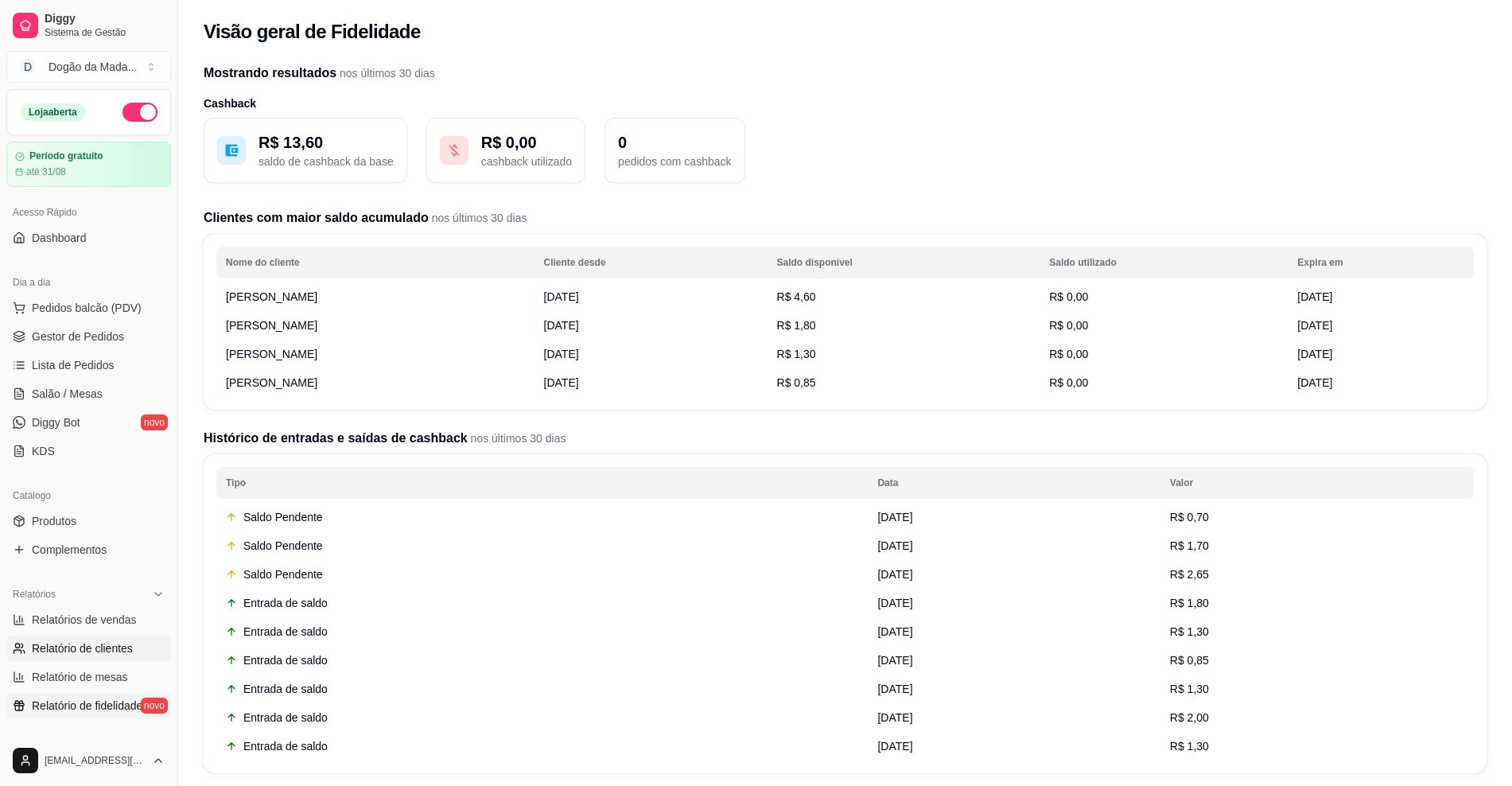
click at [100, 652] on span "Relatório de clientes" at bounding box center [82, 648] width 101 height 16
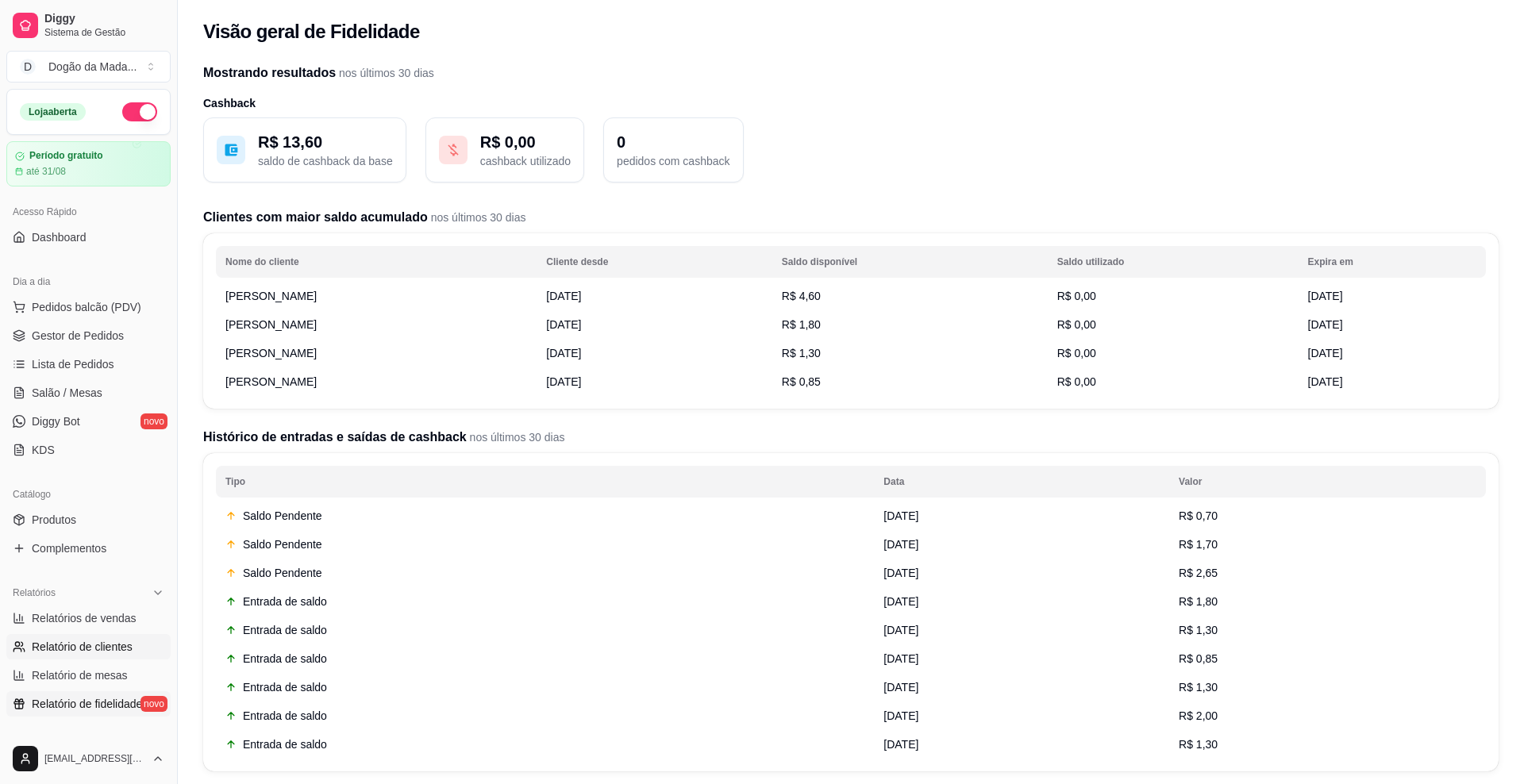
select select "30"
select select "HIGHEST_TOTAL_SPENT_WITH_ORDERS"
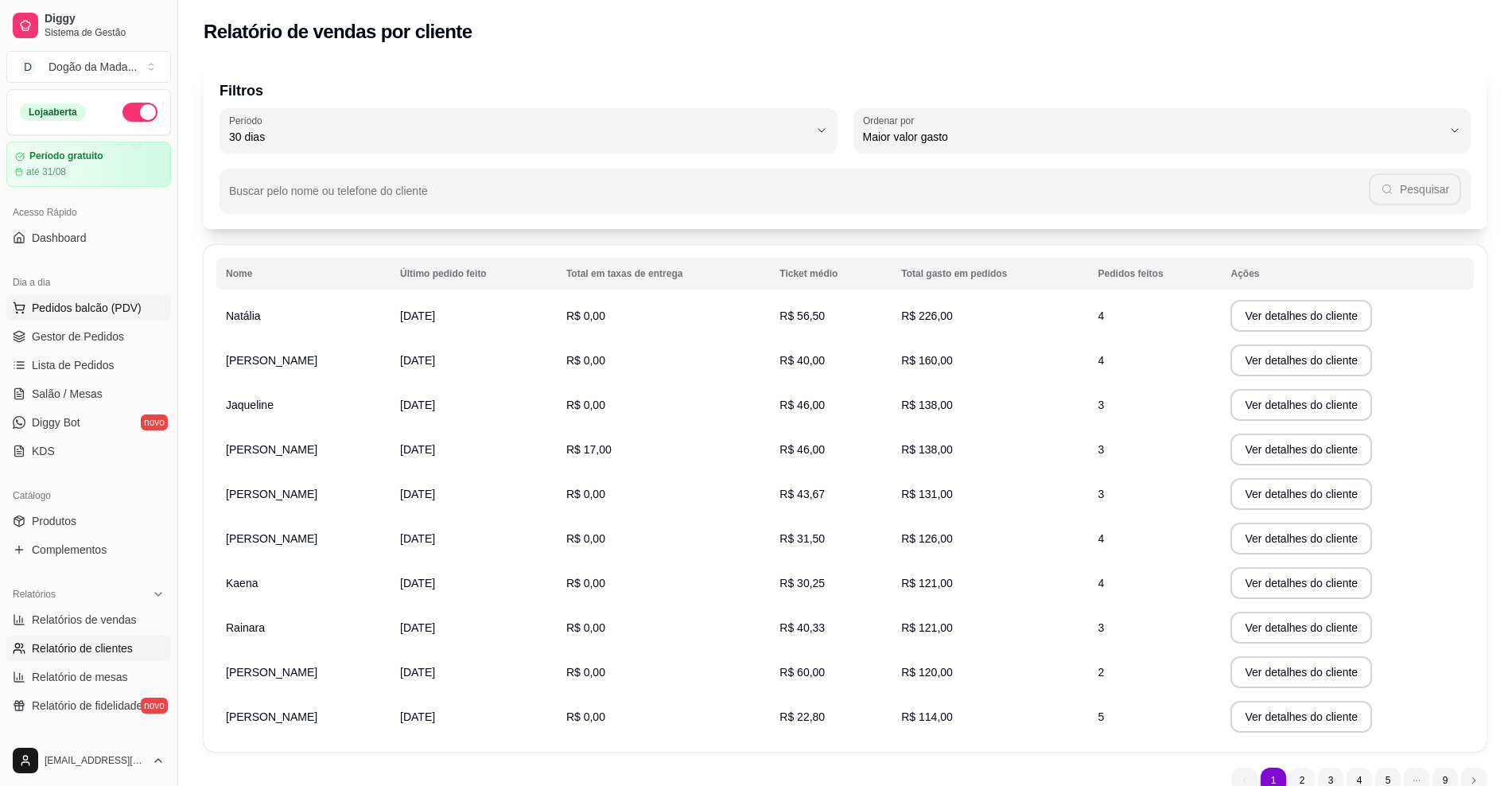
click at [74, 312] on span "Pedidos balcão (PDV)" at bounding box center [86, 307] width 110 height 16
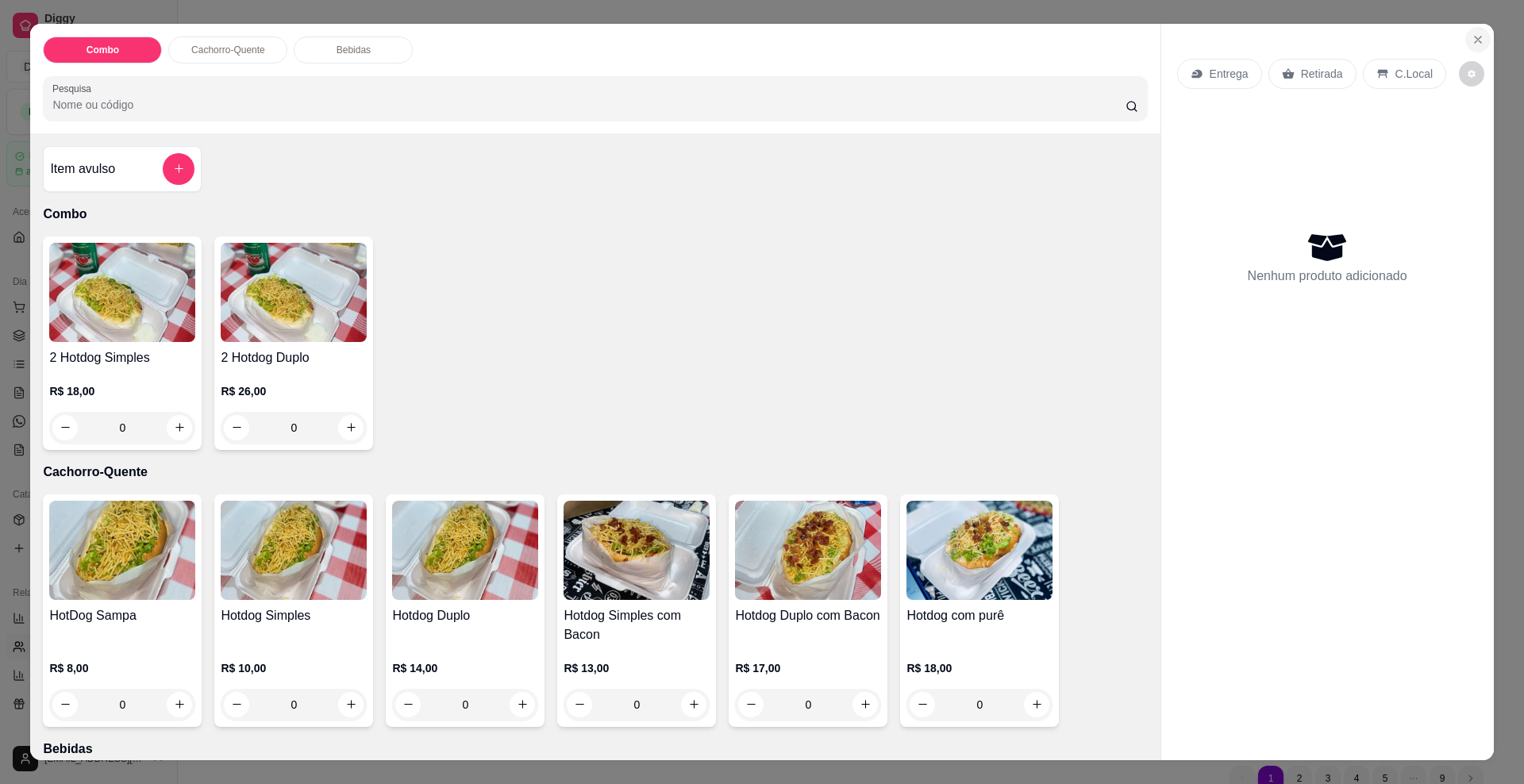
click at [1472, 36] on icon "Close" at bounding box center [1478, 40] width 13 height 13
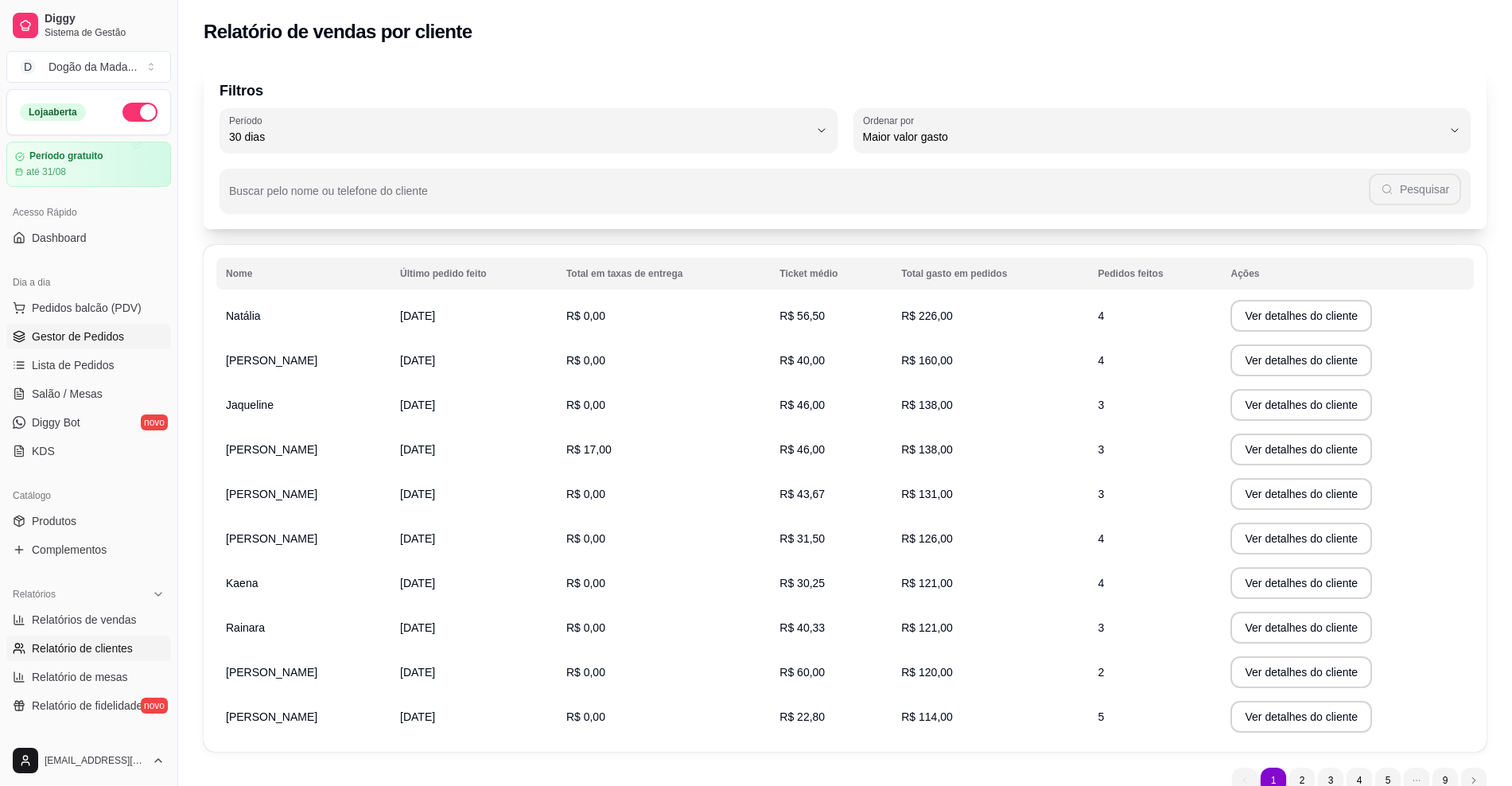
click at [70, 341] on span "Gestor de Pedidos" at bounding box center [78, 336] width 92 height 16
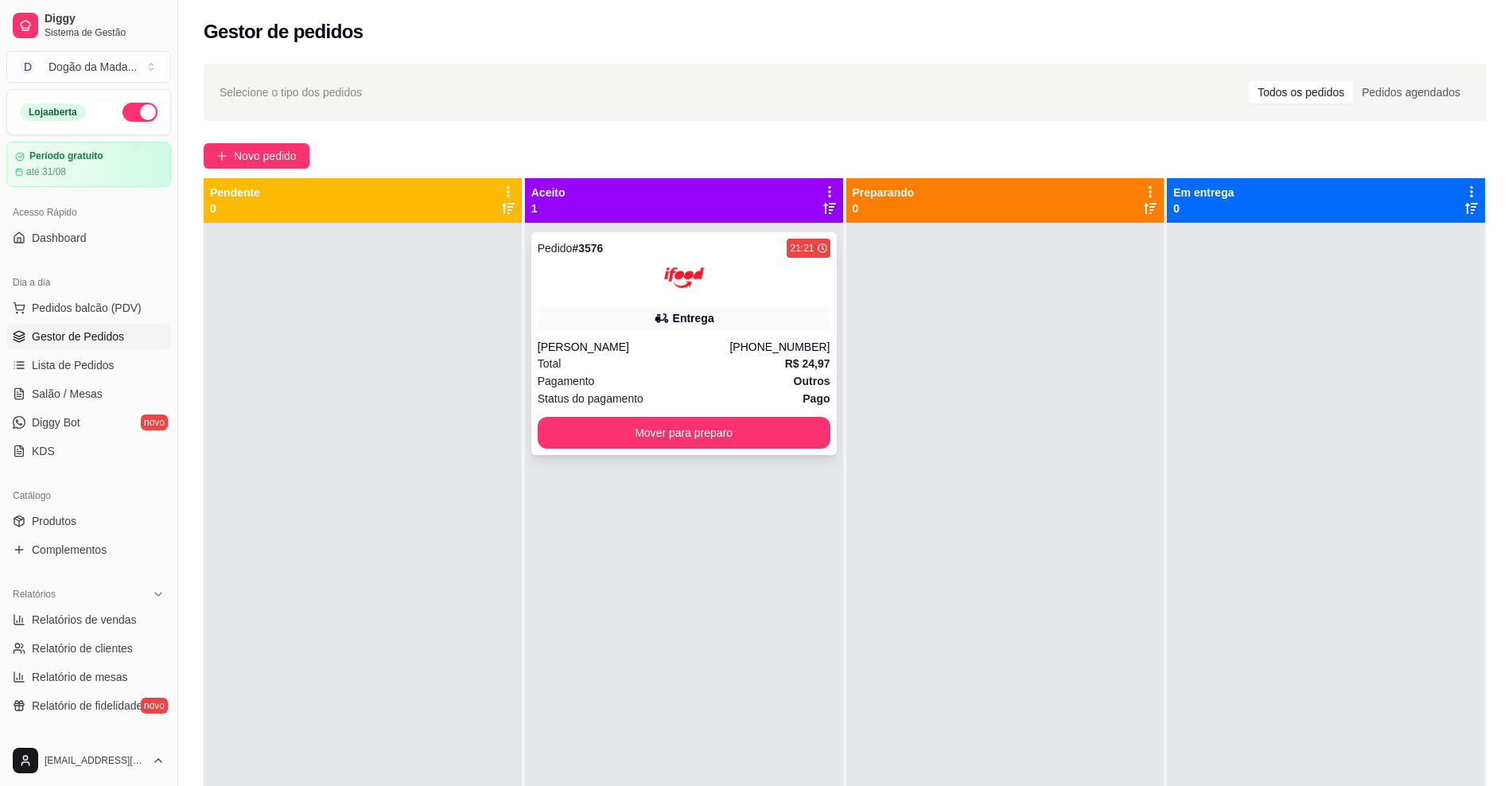
click at [652, 372] on div "Pagamento Outros" at bounding box center [683, 381] width 292 height 18
click at [67, 243] on span "Dashboard" at bounding box center [59, 238] width 55 height 16
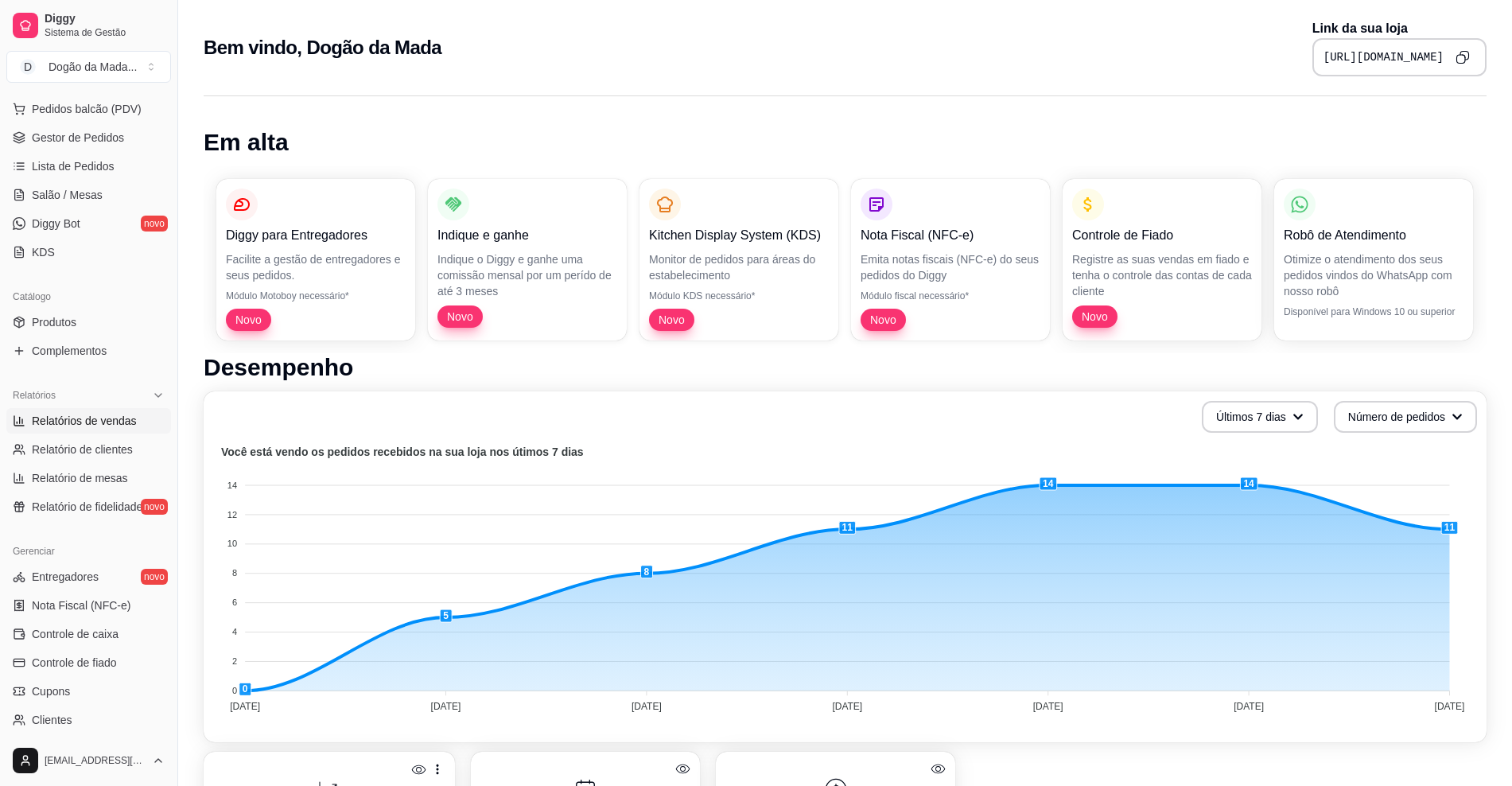
scroll to position [298, 0]
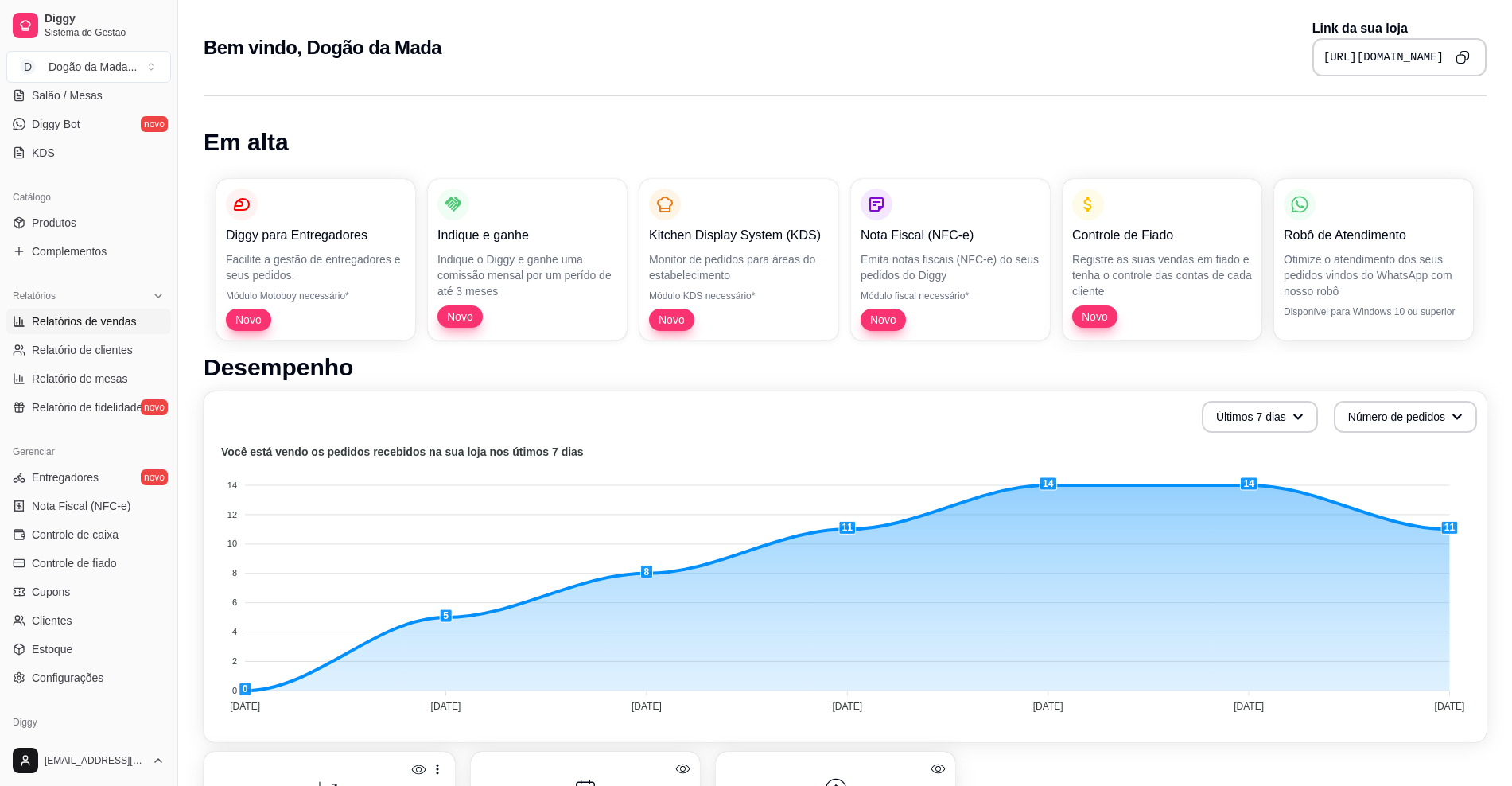
click at [93, 323] on span "Relatórios de vendas" at bounding box center [85, 321] width 105 height 16
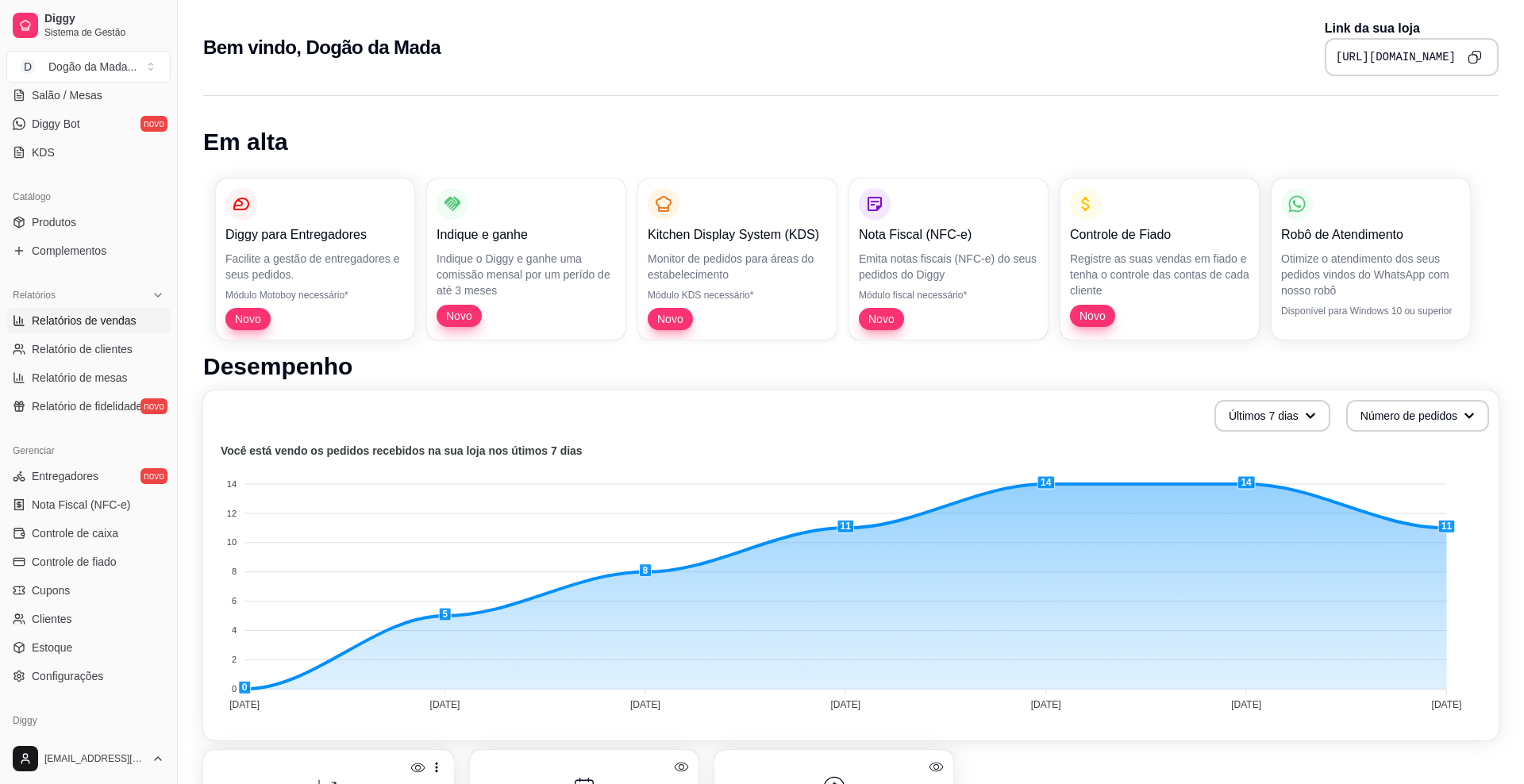
select select "ALL"
select select "0"
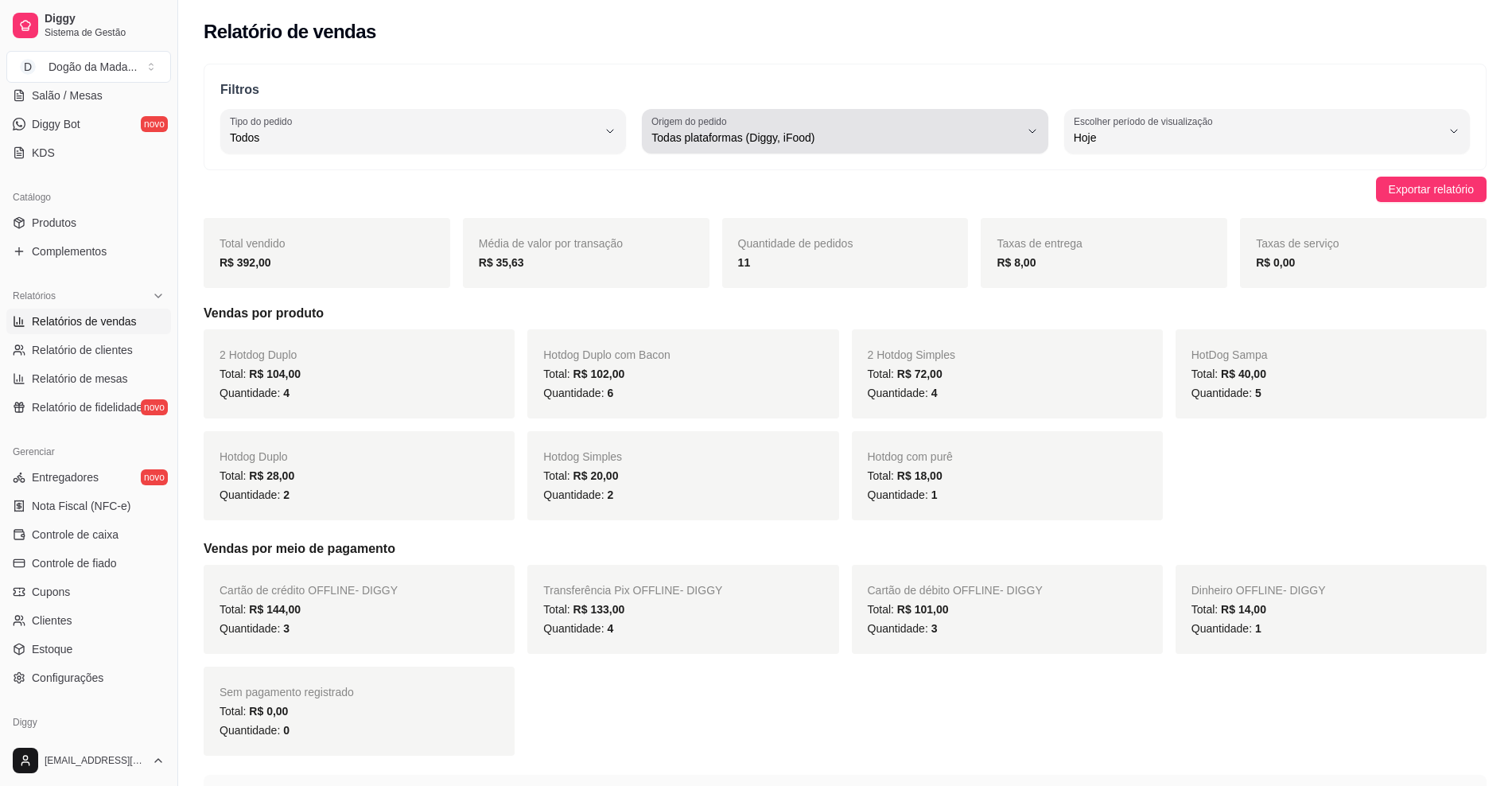
click at [659, 134] on span "Todas plataformas (Diggy, iFood)" at bounding box center [834, 137] width 367 height 16
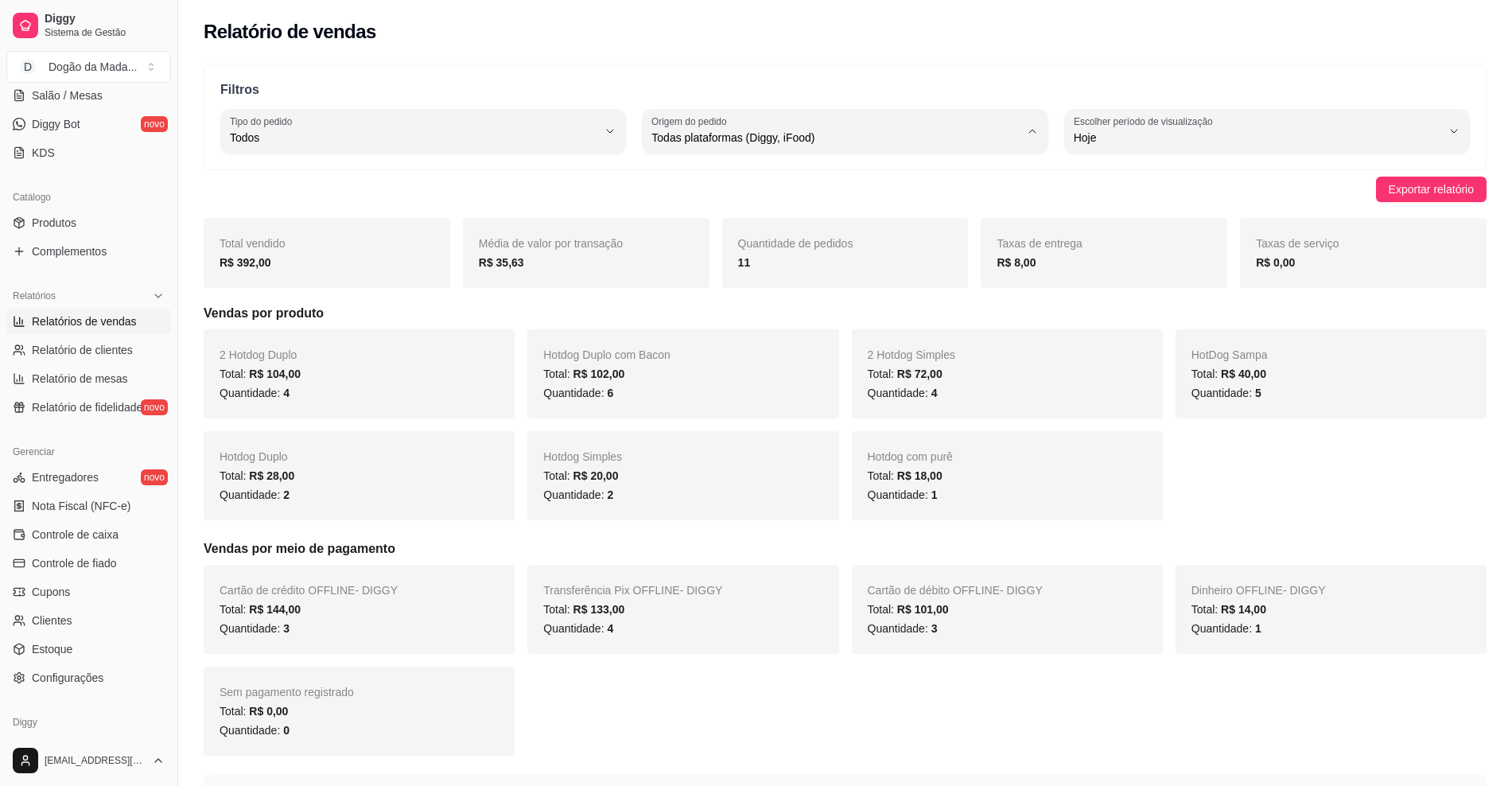
click at [662, 205] on span "Diggy" at bounding box center [837, 201] width 350 height 15
type input "DIGGY"
select select "DIGGY"
click at [694, 150] on button "Origem do pedido Diggy" at bounding box center [845, 131] width 406 height 44
click at [694, 179] on span "Todas plataformas (Diggy, iFood)" at bounding box center [837, 176] width 350 height 15
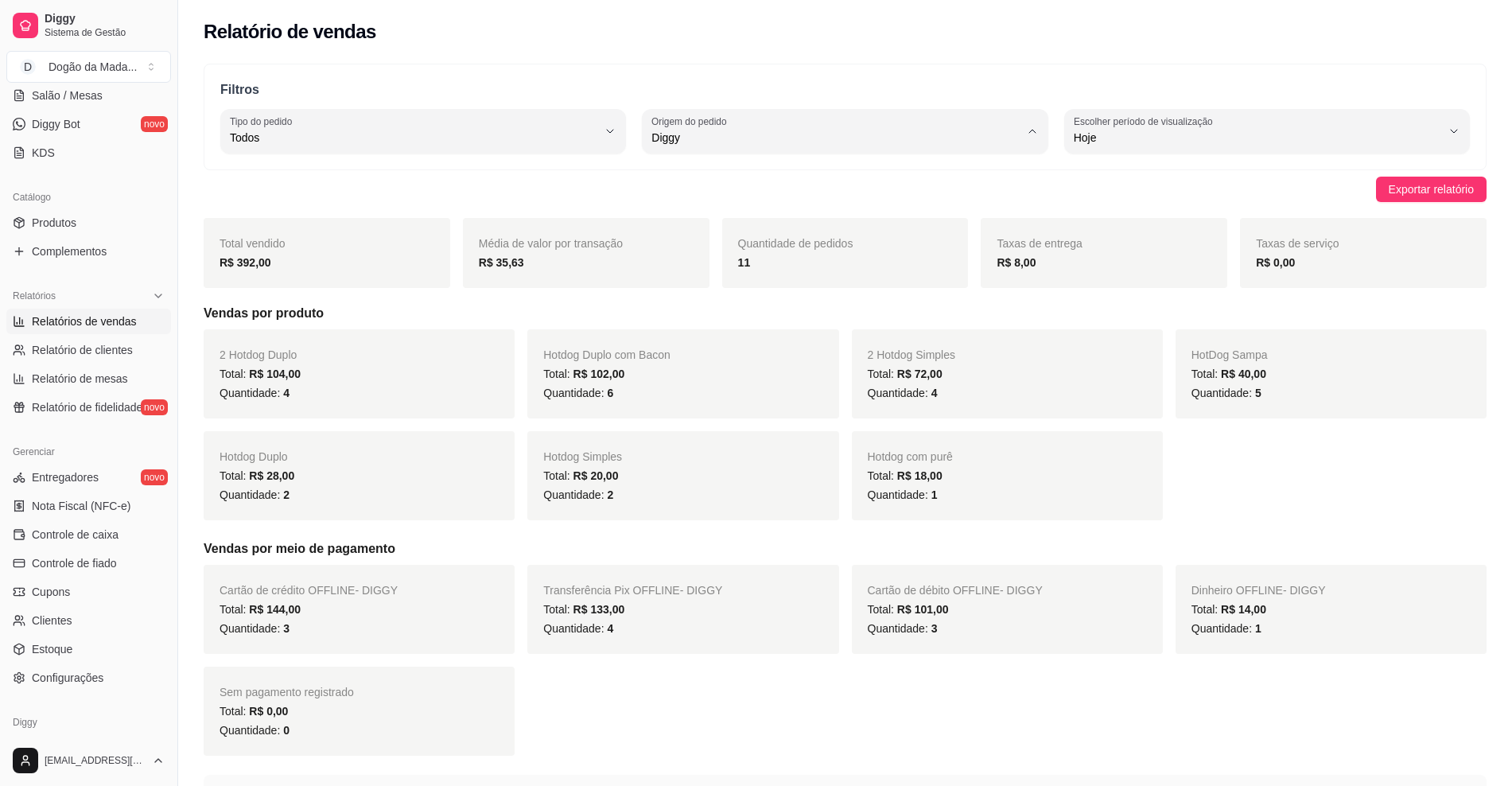
type input "ALL"
select select "ALL"
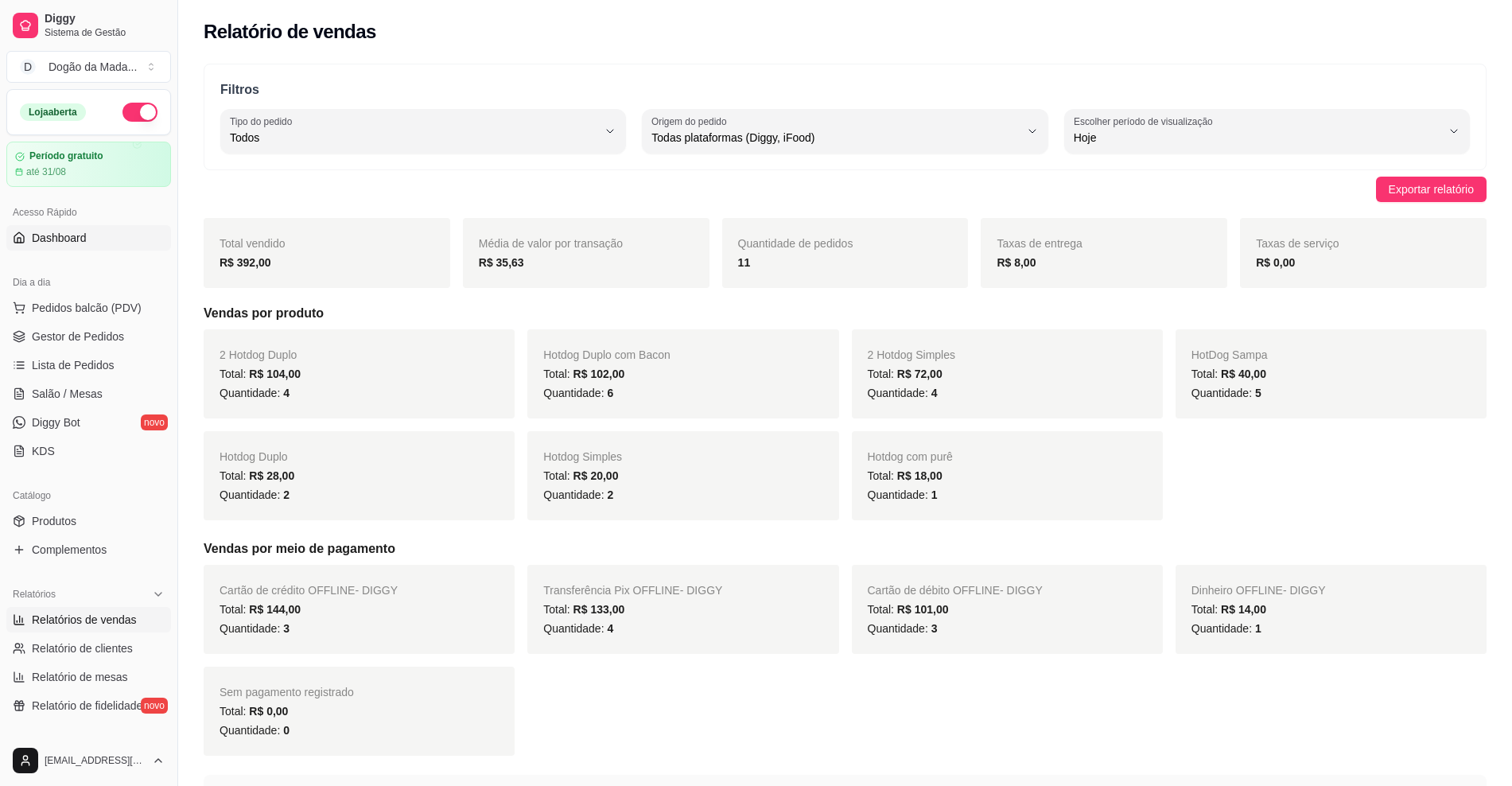
click at [48, 235] on span "Dashboard" at bounding box center [59, 238] width 55 height 16
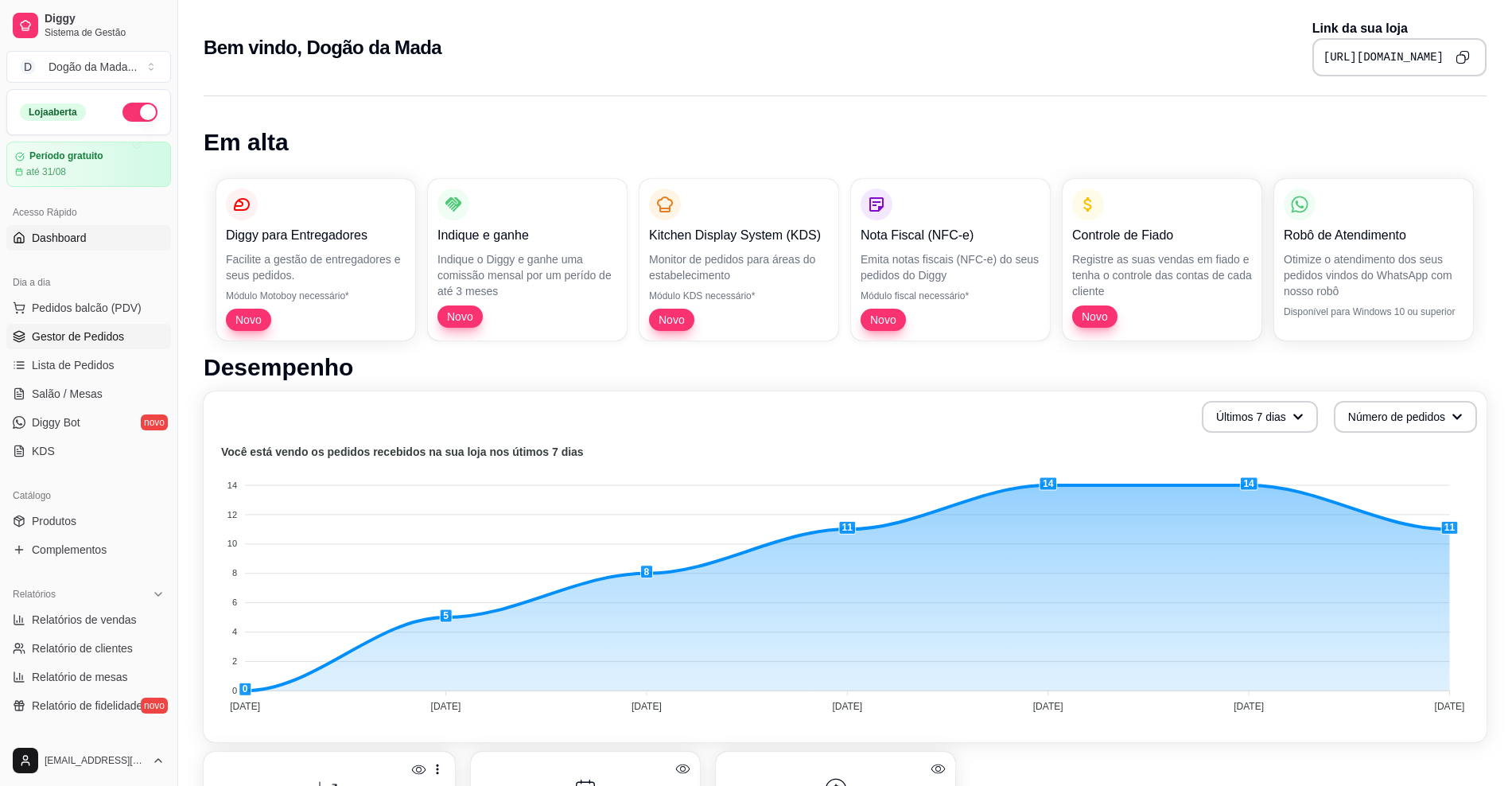
click at [104, 329] on span "Gestor de Pedidos" at bounding box center [78, 336] width 92 height 16
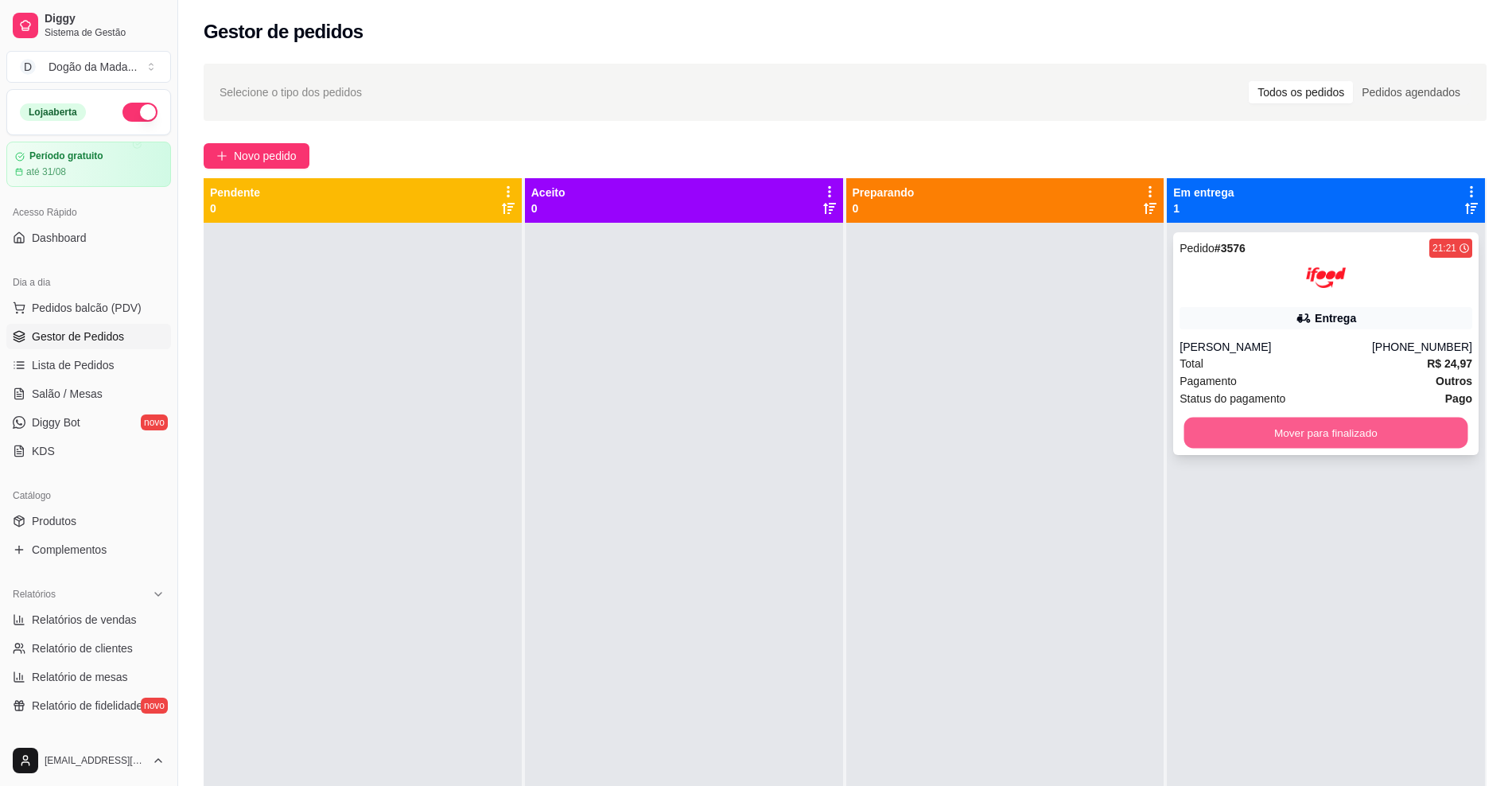
click at [1236, 431] on button "Mover para finalizado" at bounding box center [1326, 432] width 284 height 31
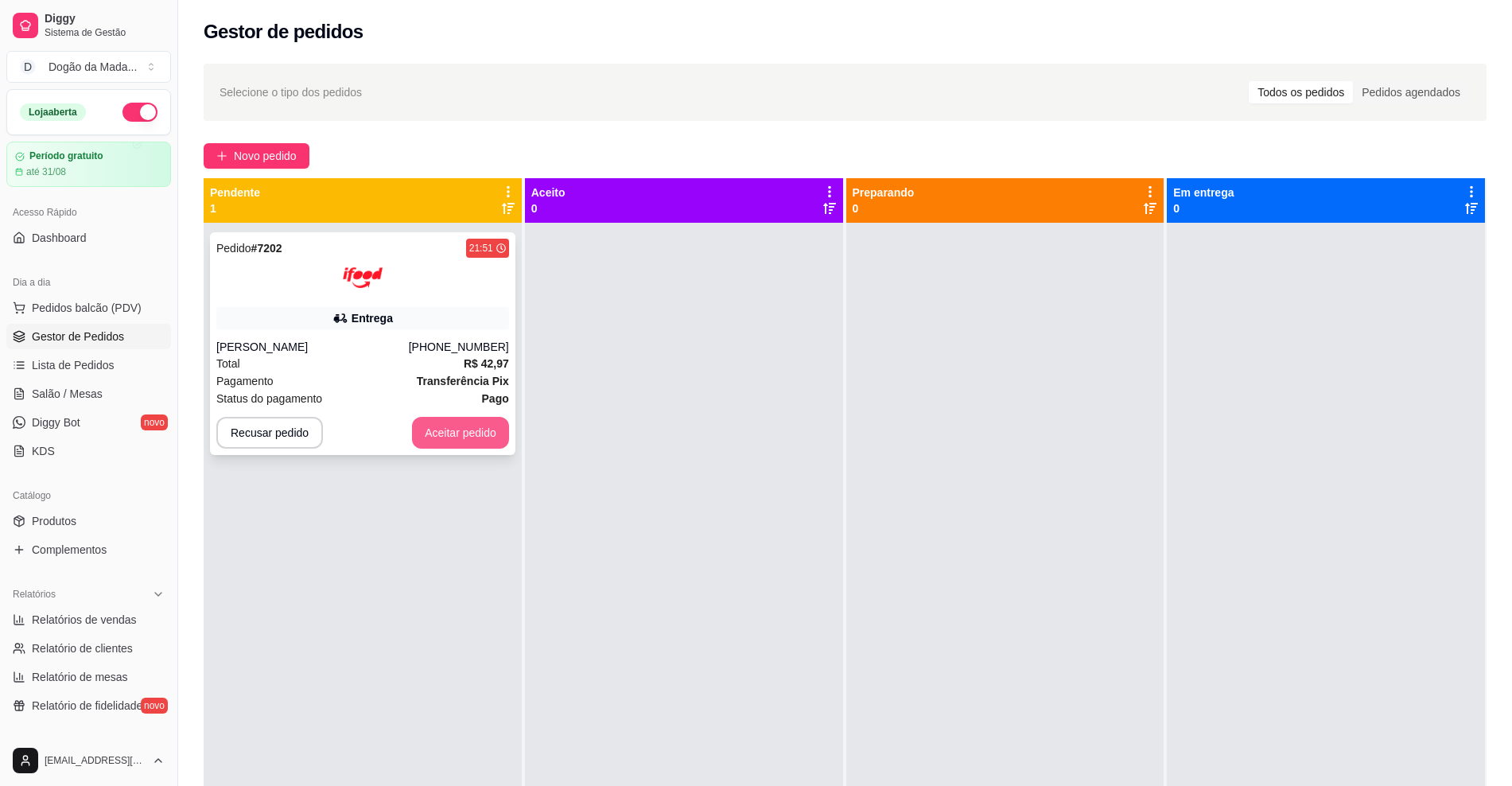
click at [464, 420] on button "Aceitar pedido" at bounding box center [460, 432] width 97 height 32
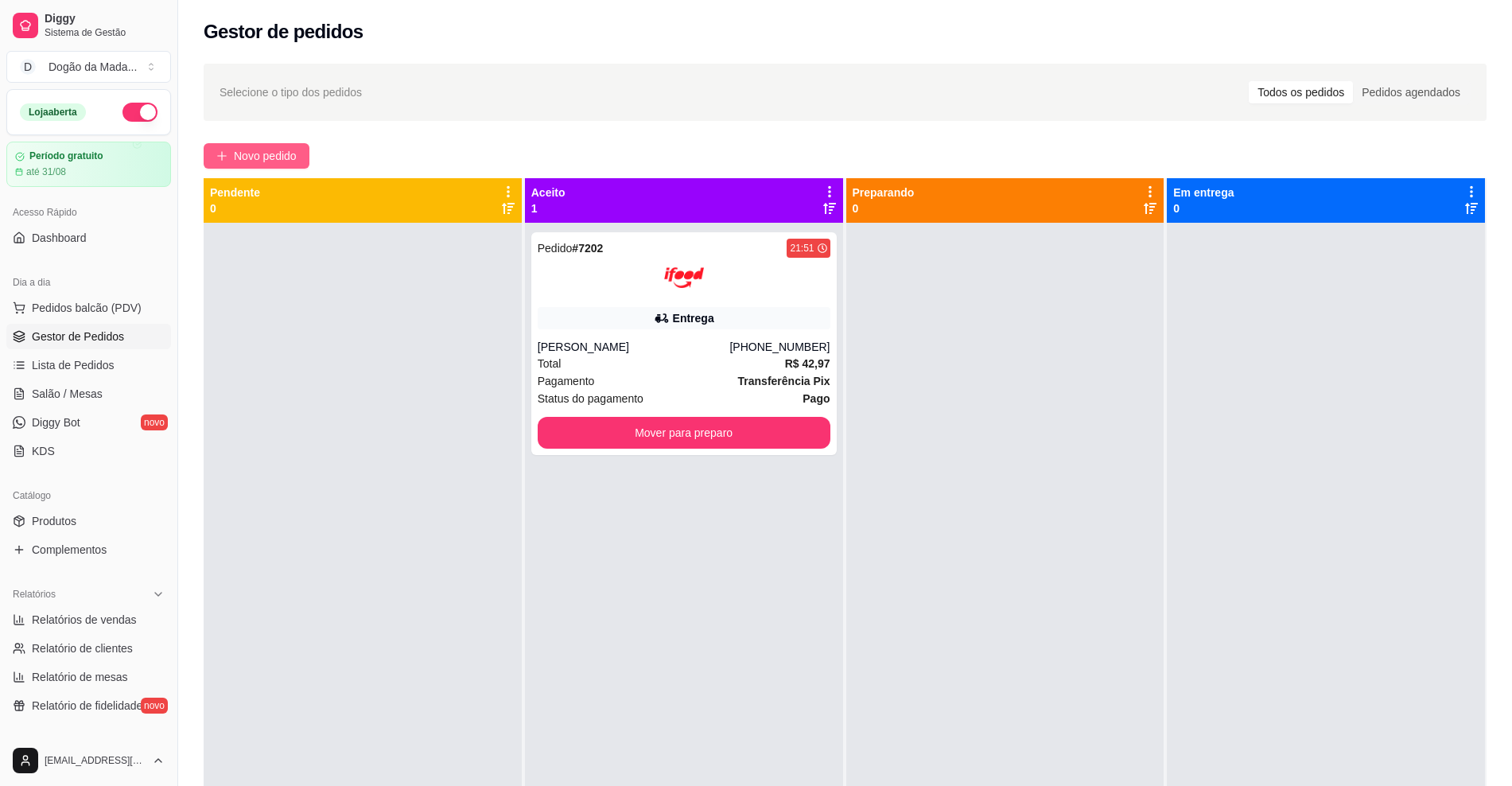
click at [268, 156] on span "Novo pedido" at bounding box center [265, 156] width 63 height 18
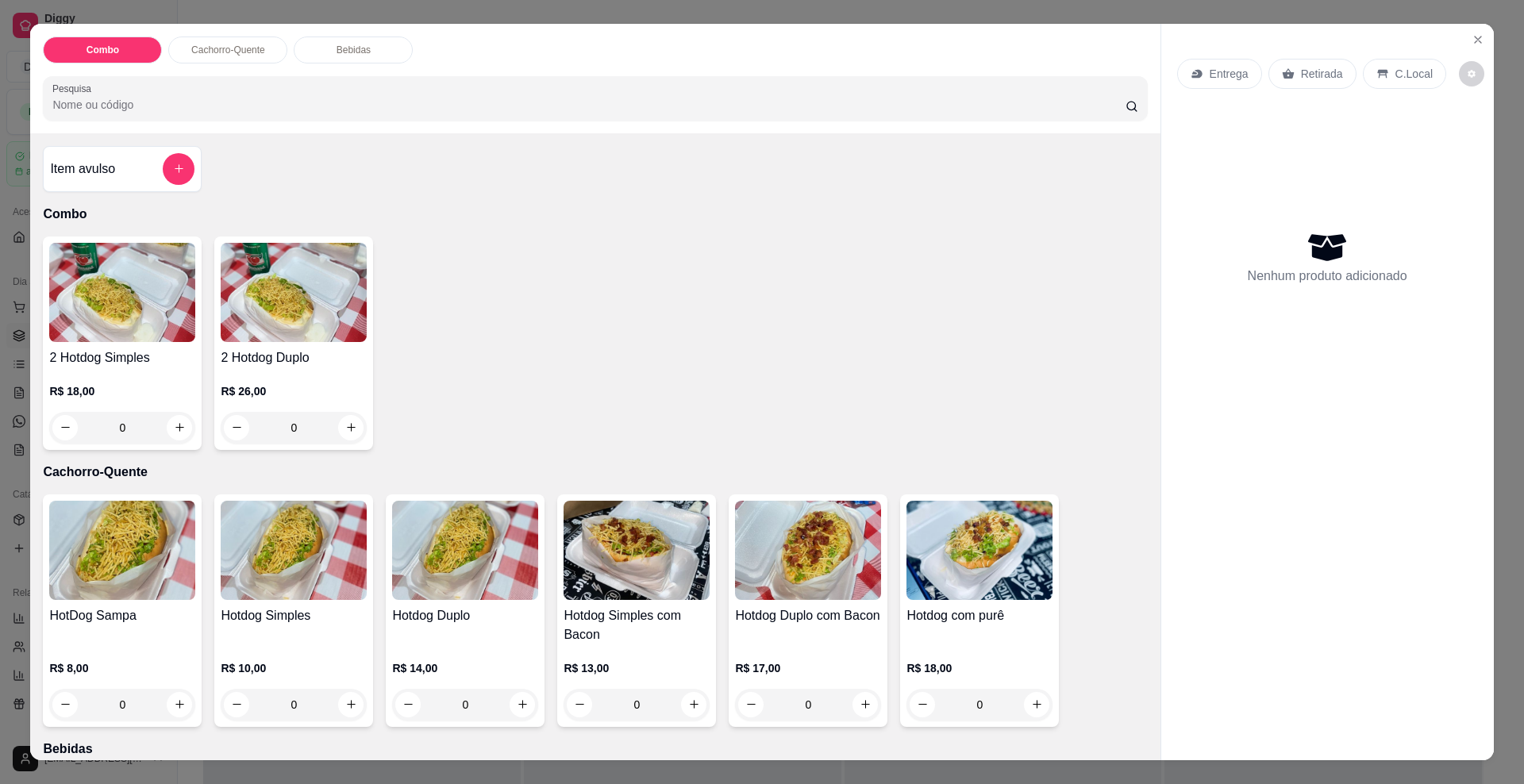
click at [1218, 65] on div "Entrega" at bounding box center [1219, 74] width 85 height 30
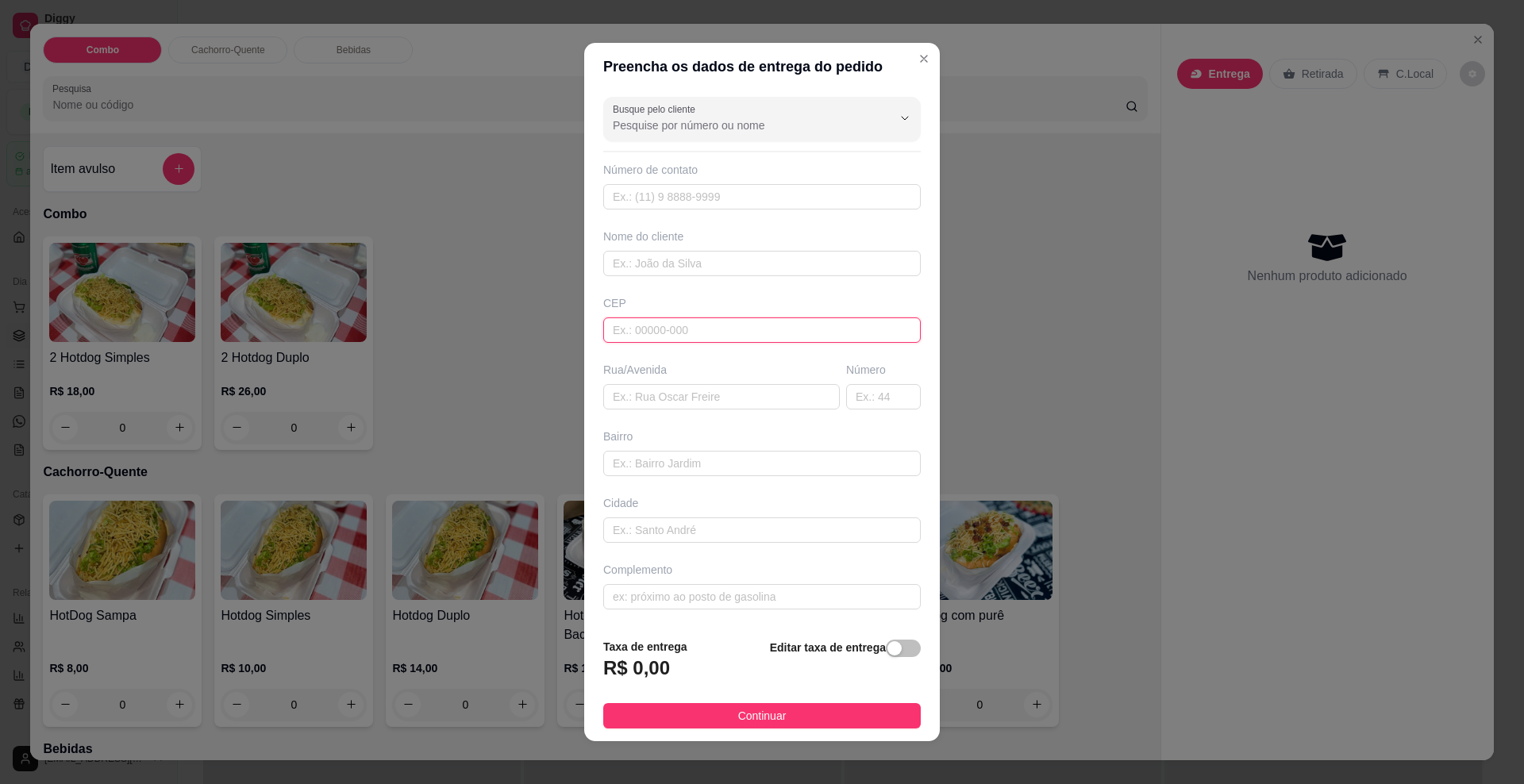
click at [657, 318] on input "text" at bounding box center [762, 329] width 317 height 25
type input "79095130"
type input "Rua General [PERSON_NAME]"
type input "[GEOGRAPHIC_DATA]"
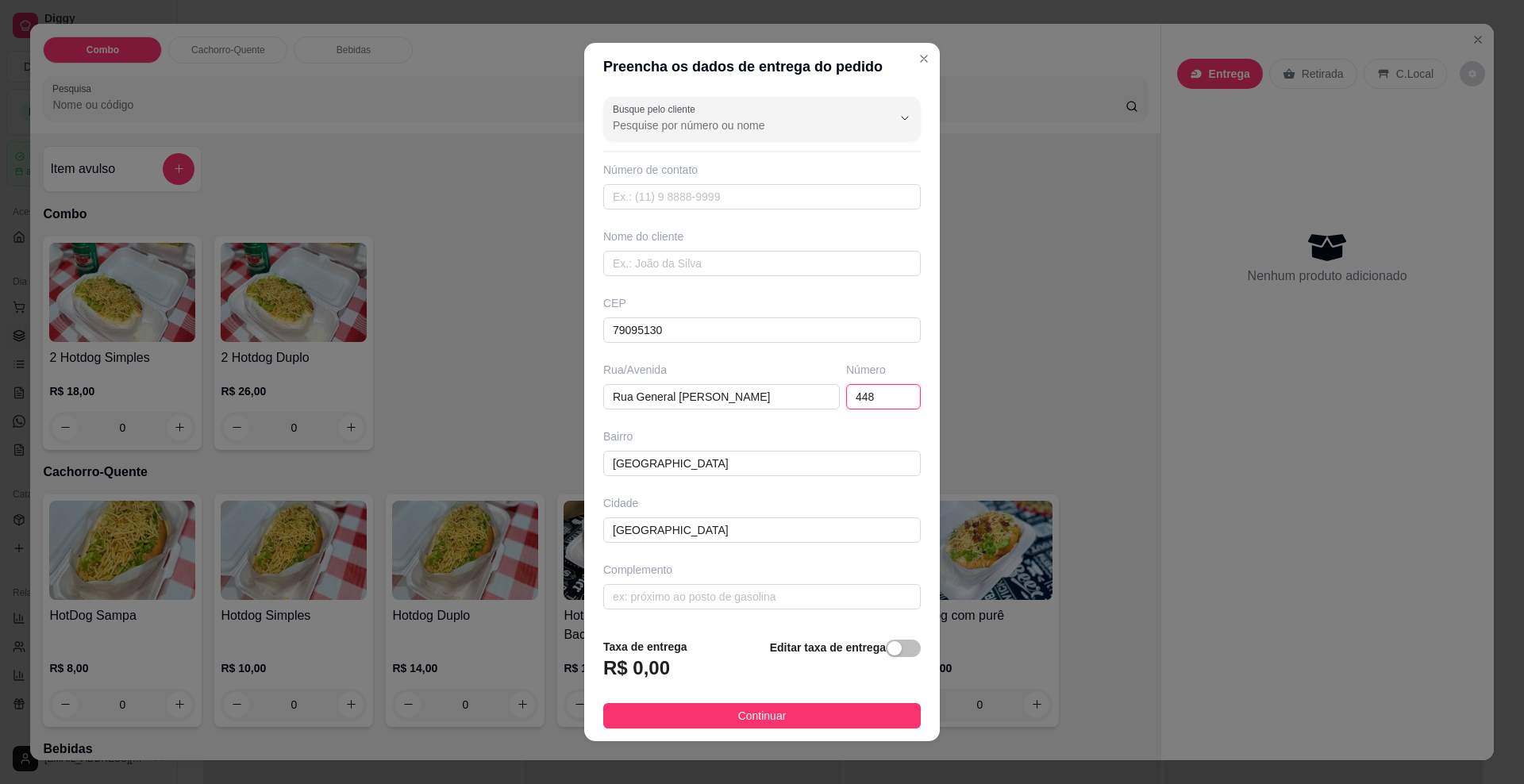
type input "448"
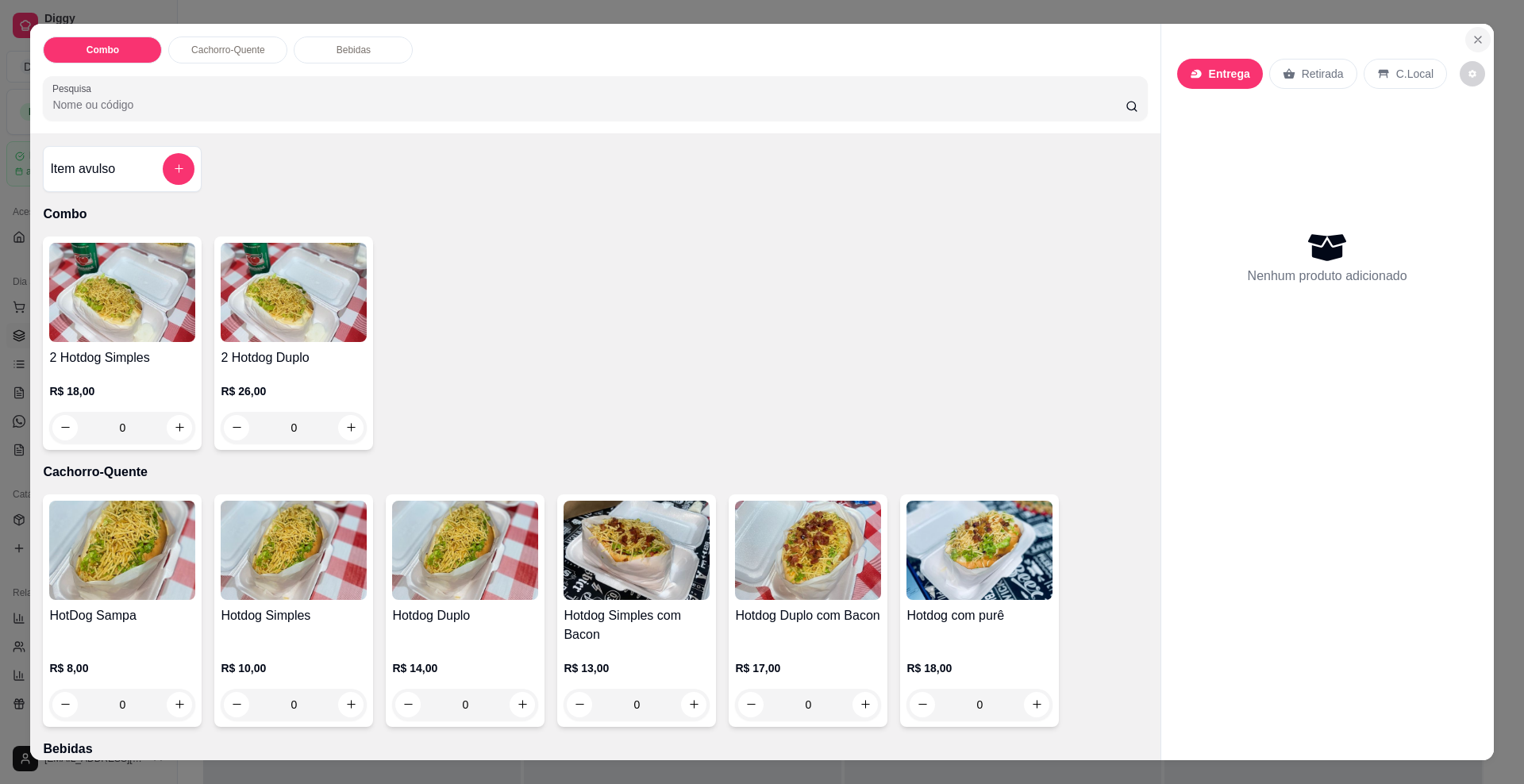
click at [1471, 32] on button "Close" at bounding box center [1477, 39] width 25 height 25
